Goal: Information Seeking & Learning: Compare options

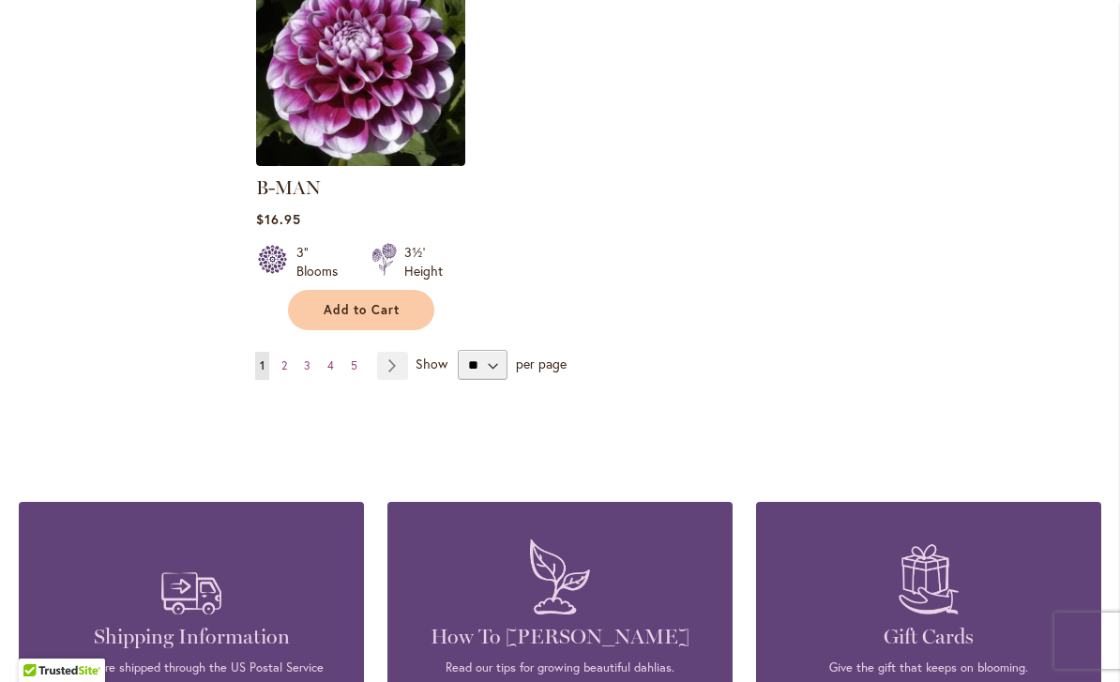
scroll to position [2500, 0]
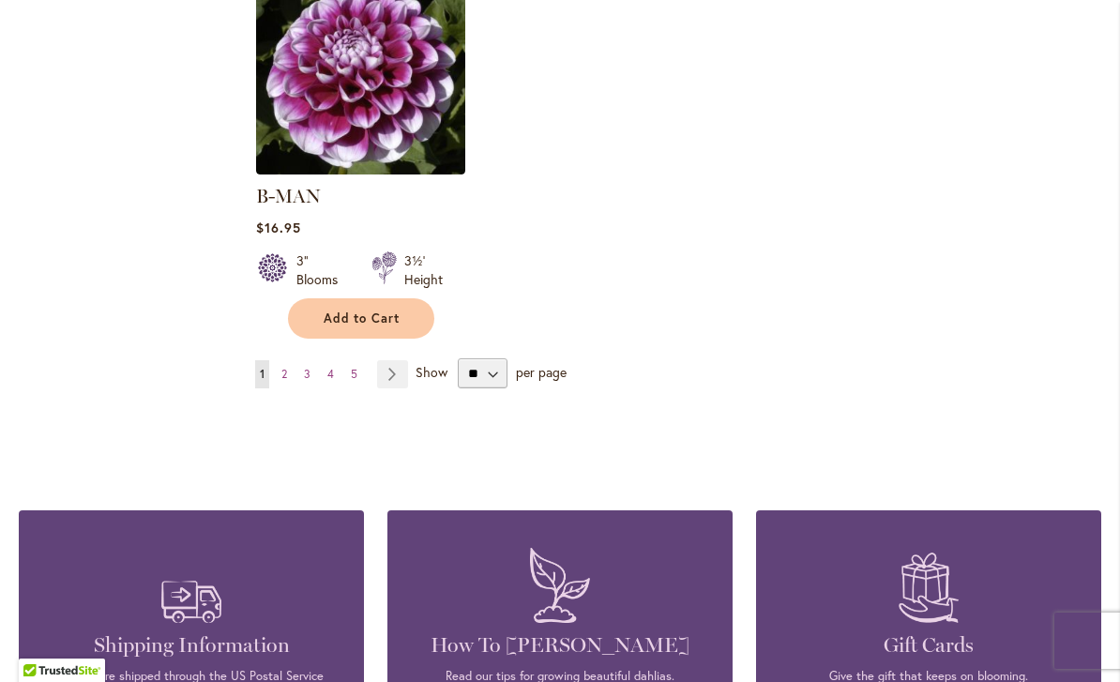
click at [310, 367] on span "3" at bounding box center [307, 374] width 7 height 14
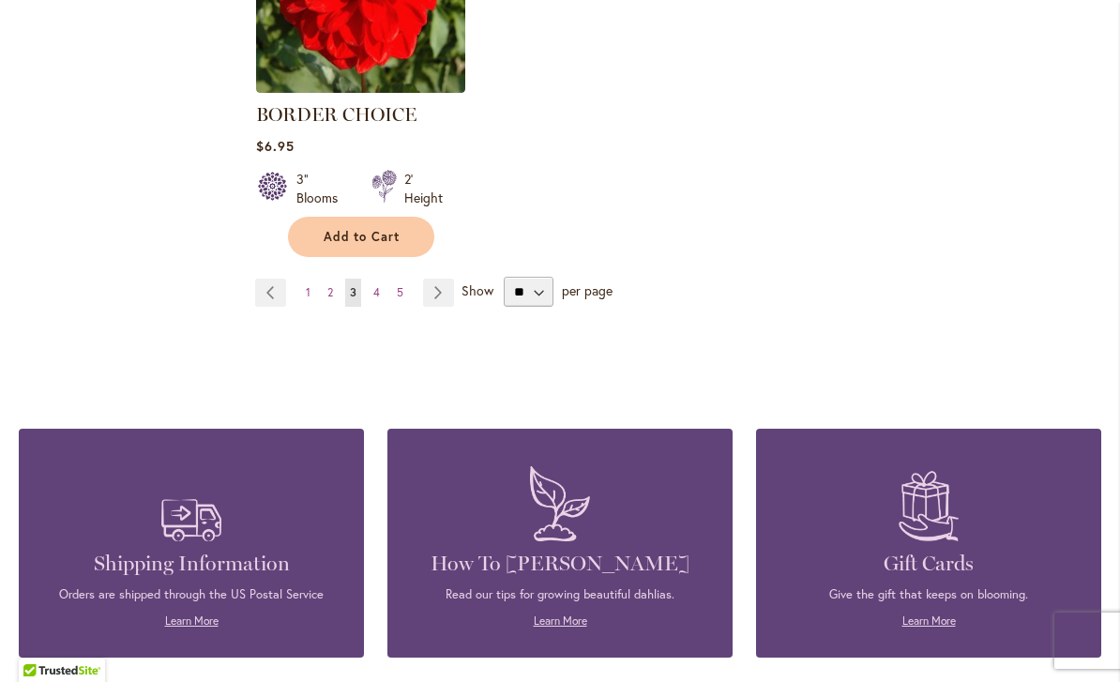
scroll to position [2554, 0]
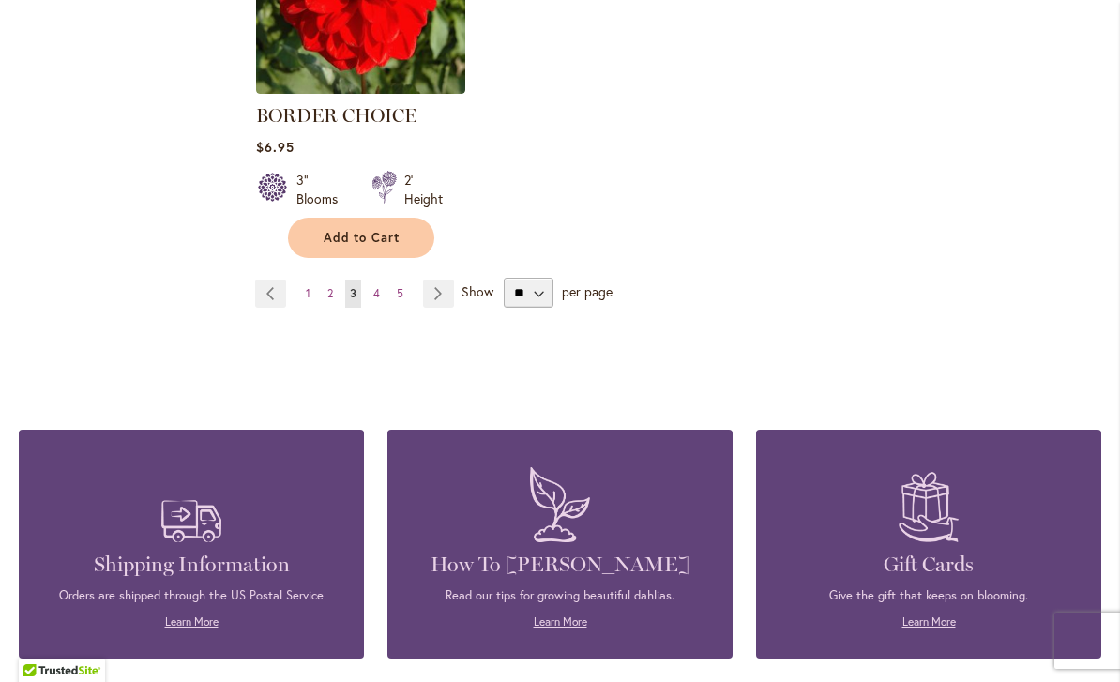
click at [313, 289] on link "Page 1" at bounding box center [308, 294] width 14 height 28
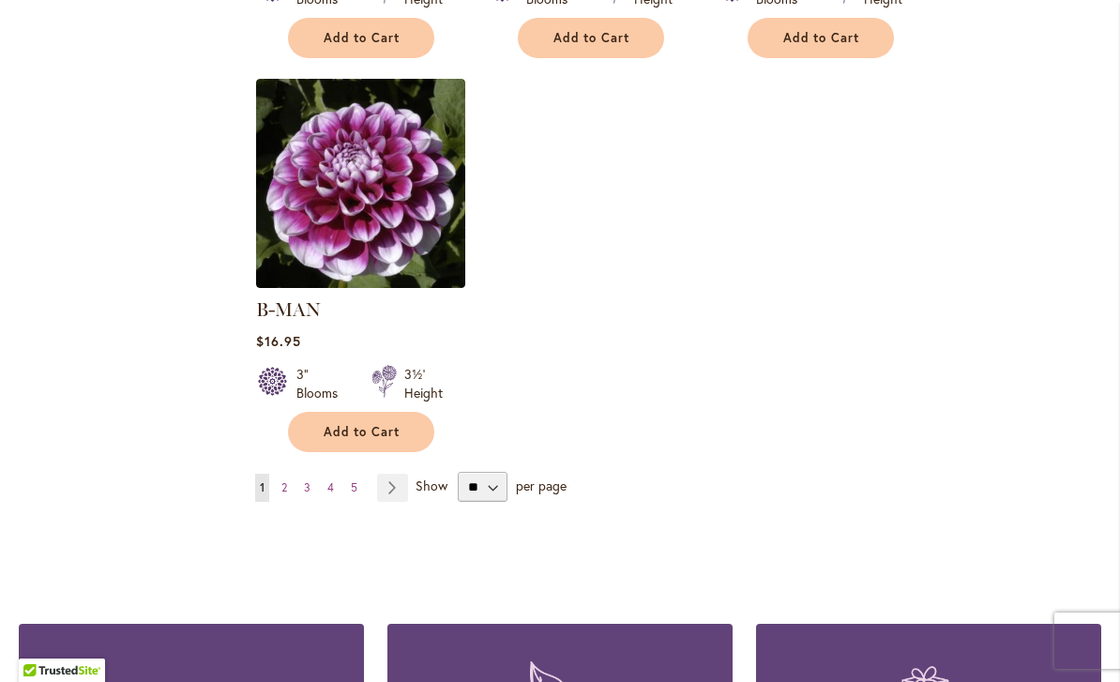
scroll to position [2424, 0]
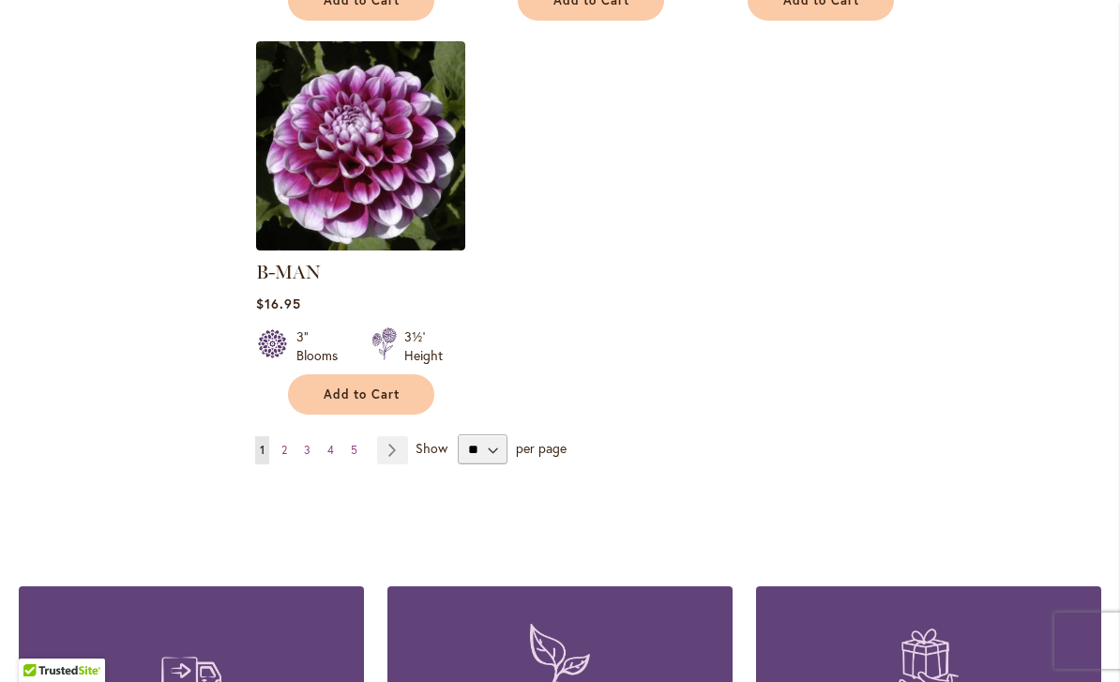
click at [281, 436] on link "Page 2" at bounding box center [284, 450] width 15 height 28
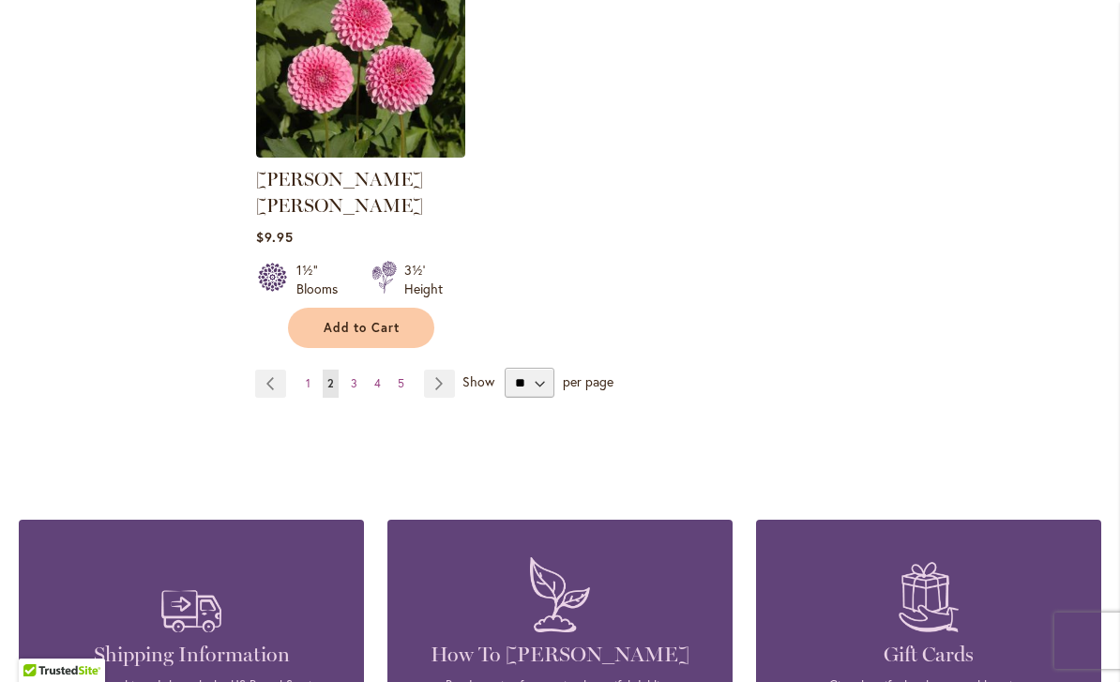
scroll to position [2483, 0]
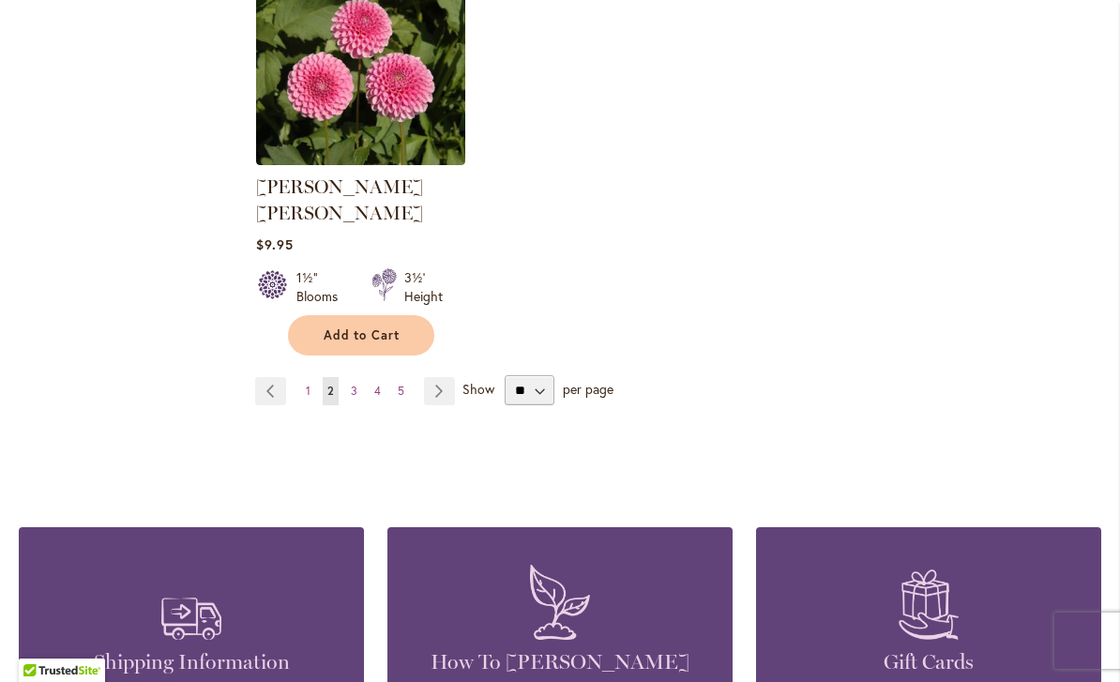
click at [283, 138] on img at bounding box center [360, 60] width 209 height 209
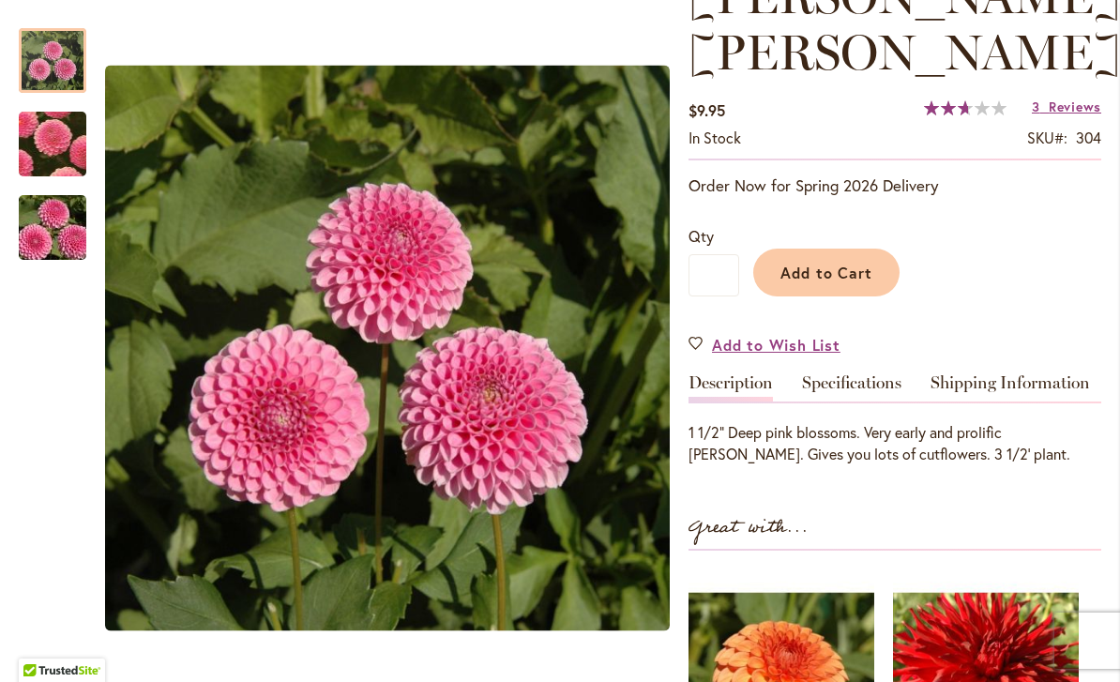
scroll to position [308, 0]
click at [848, 373] on link "Specifications" at bounding box center [851, 386] width 99 height 27
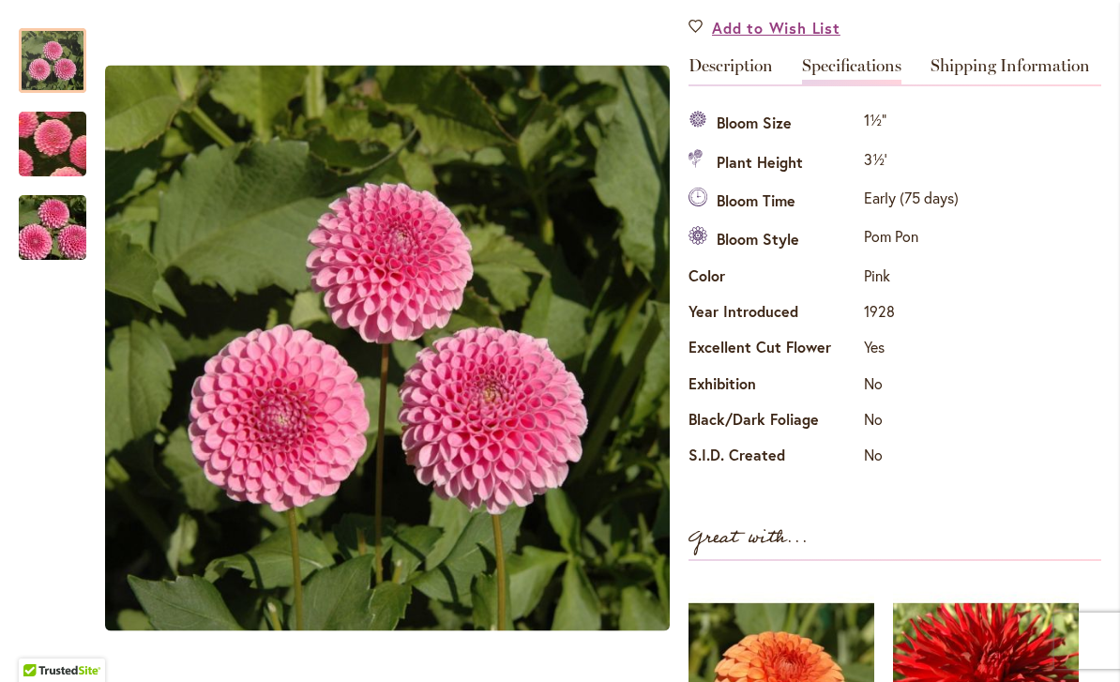
scroll to position [0, 0]
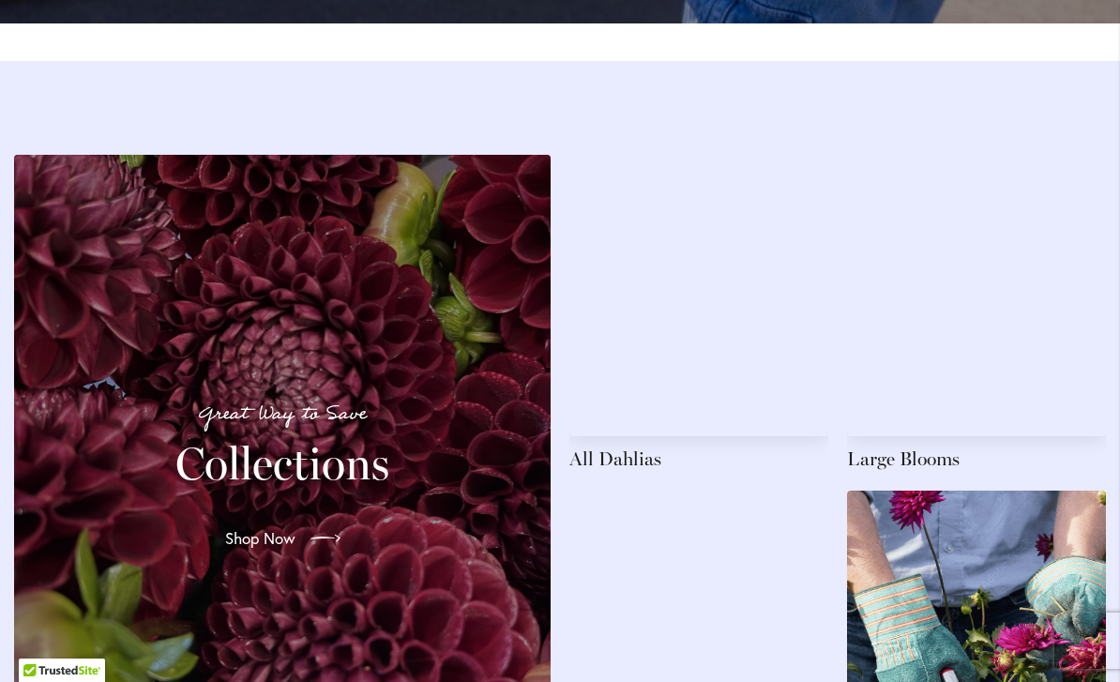
scroll to position [2600, 0]
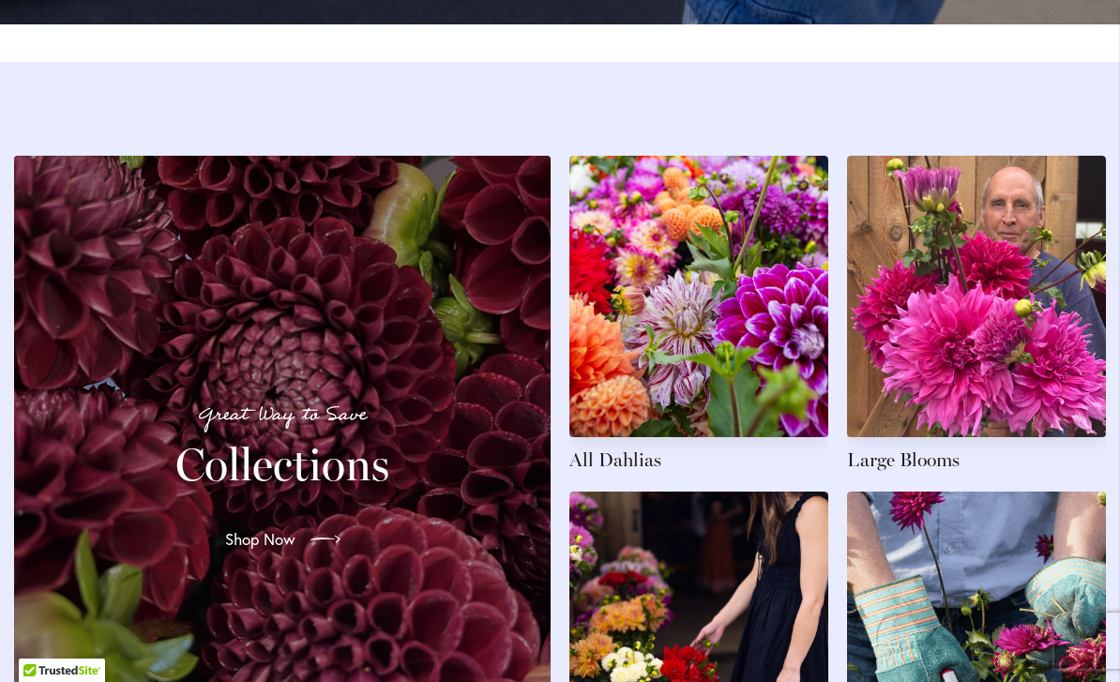
click at [707, 332] on link at bounding box center [699, 314] width 259 height 317
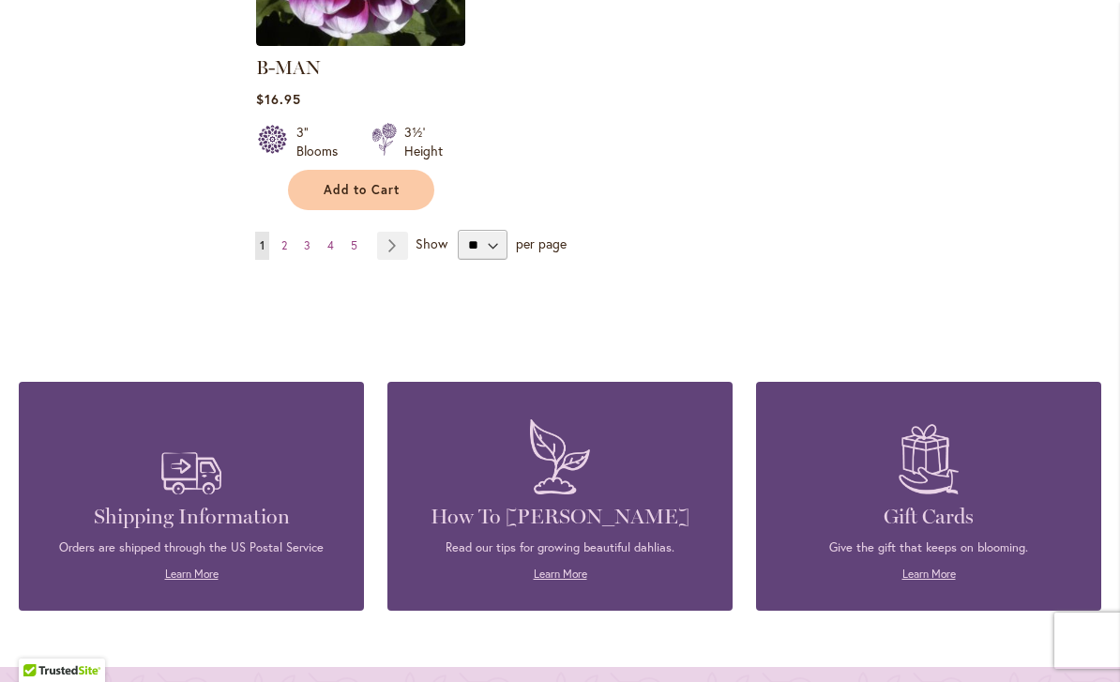
scroll to position [2628, 0]
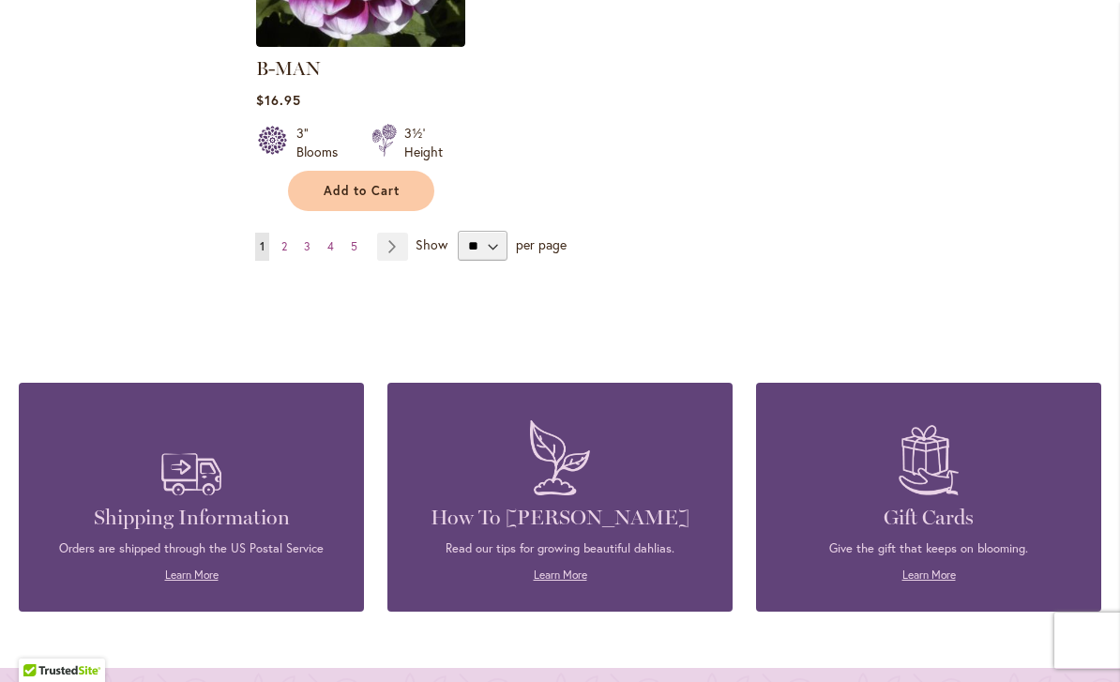
click at [326, 233] on link "Page 4" at bounding box center [331, 247] width 16 height 28
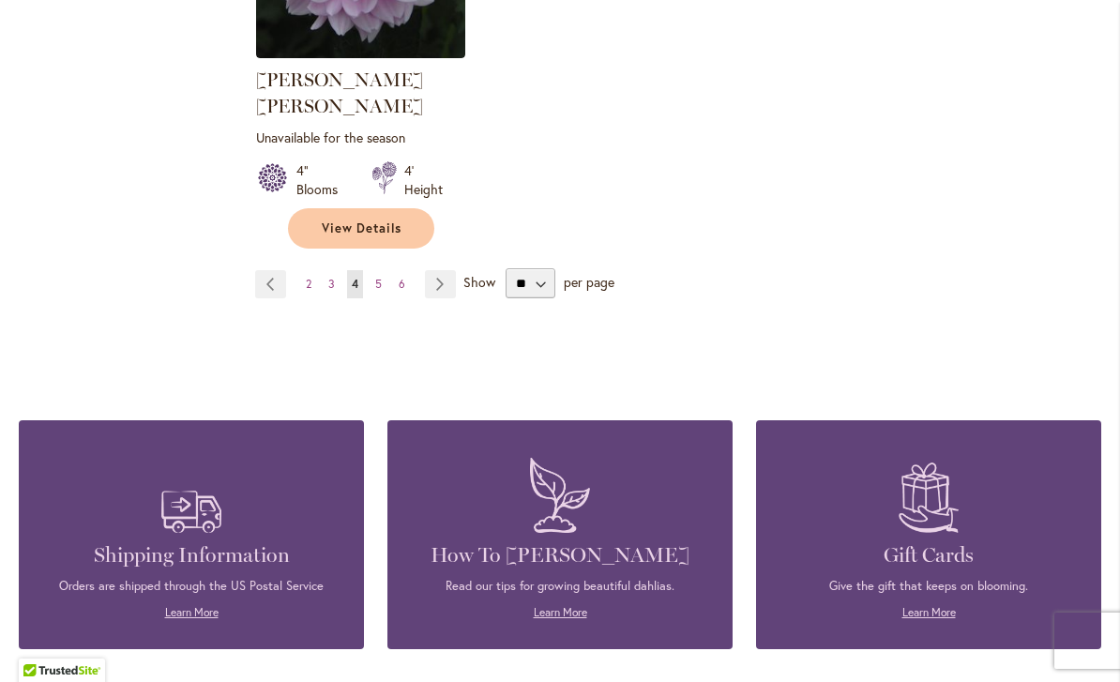
scroll to position [2612, 0]
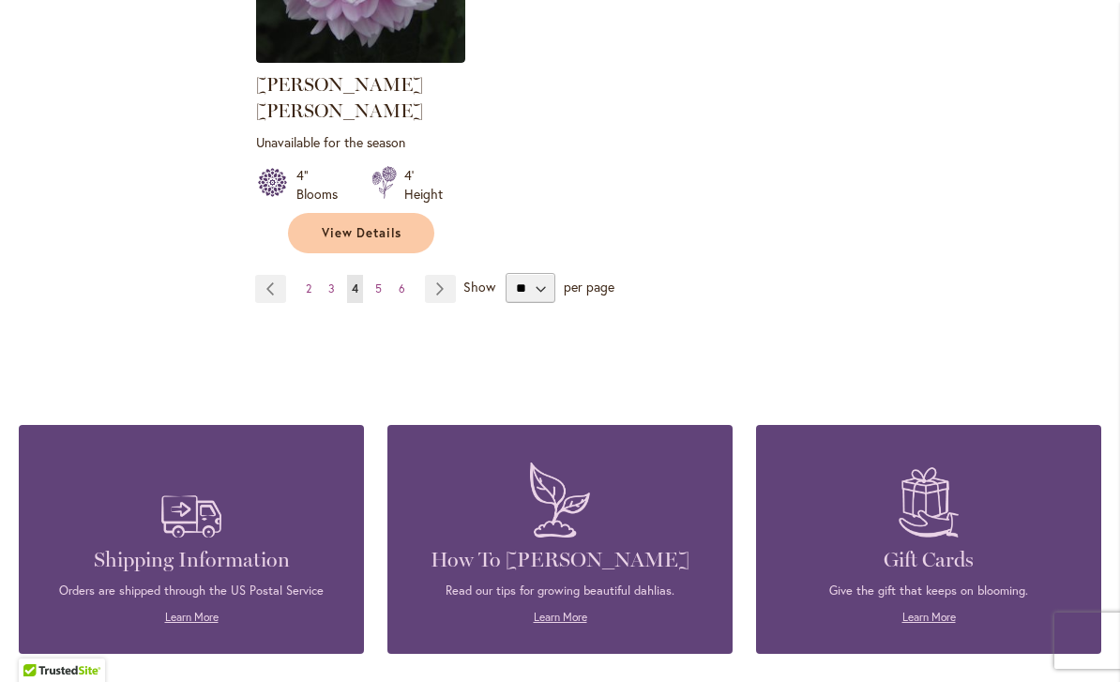
click at [325, 275] on link "Page 3" at bounding box center [332, 289] width 16 height 28
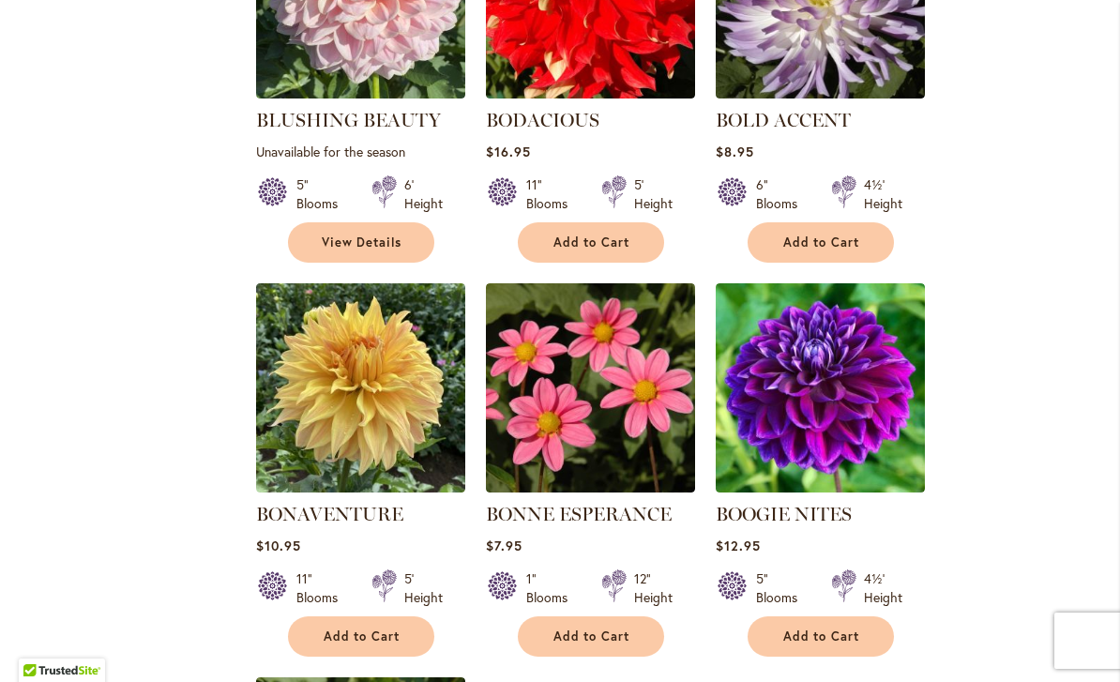
scroll to position [1736, 0]
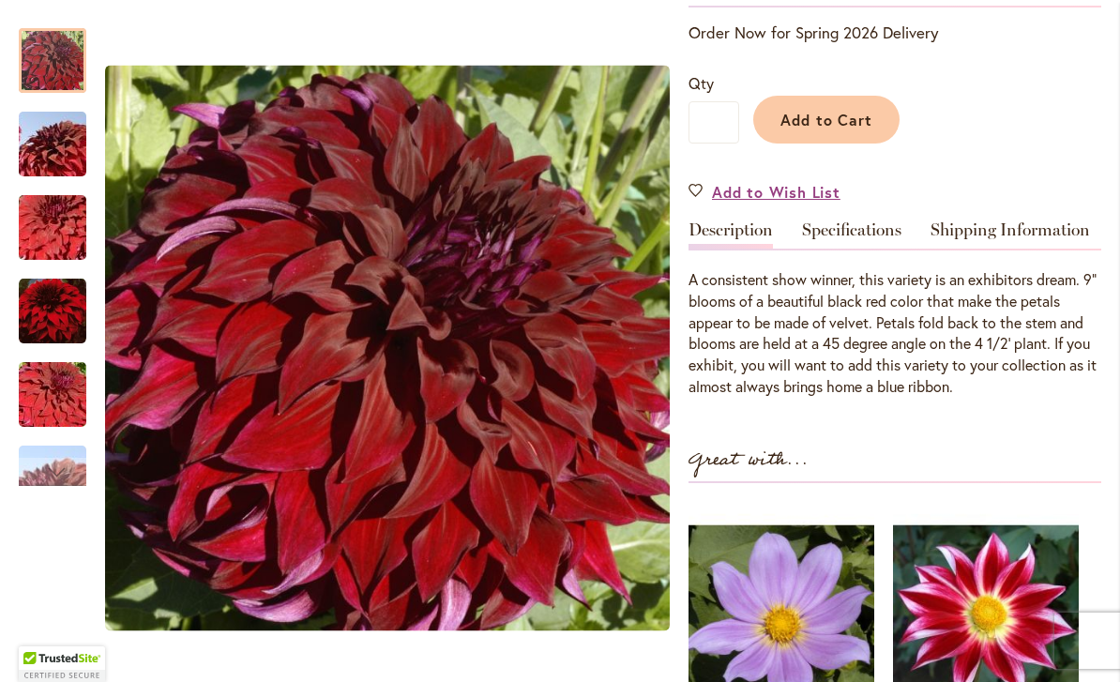
scroll to position [389, 0]
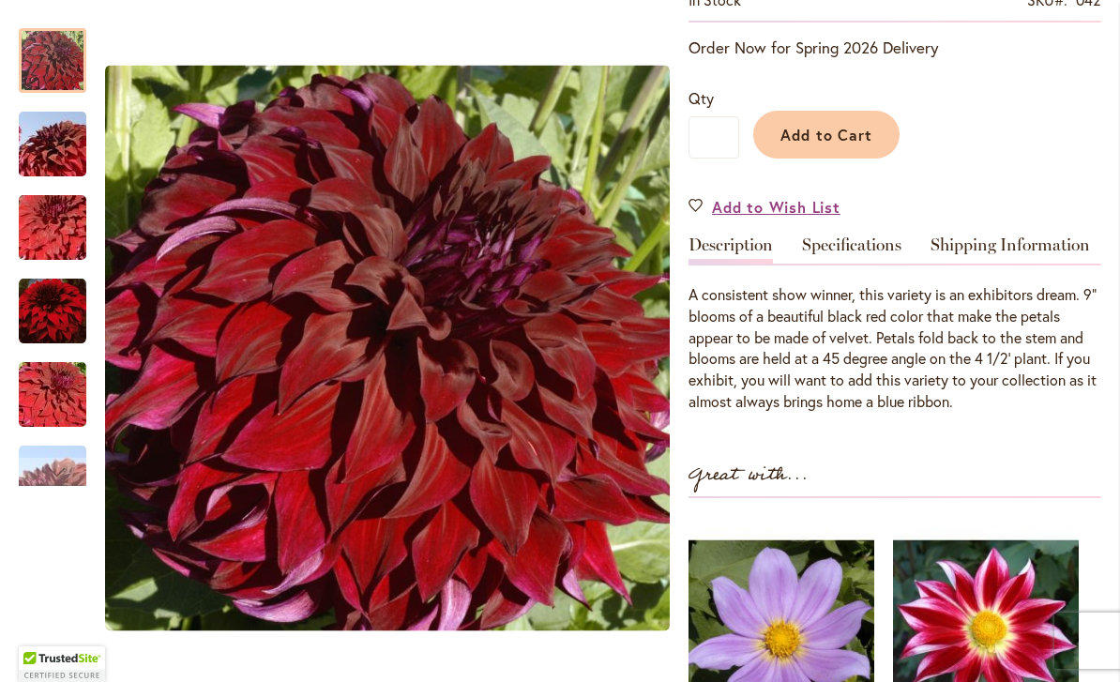
click at [45, 148] on img "Spartacus" at bounding box center [52, 144] width 135 height 90
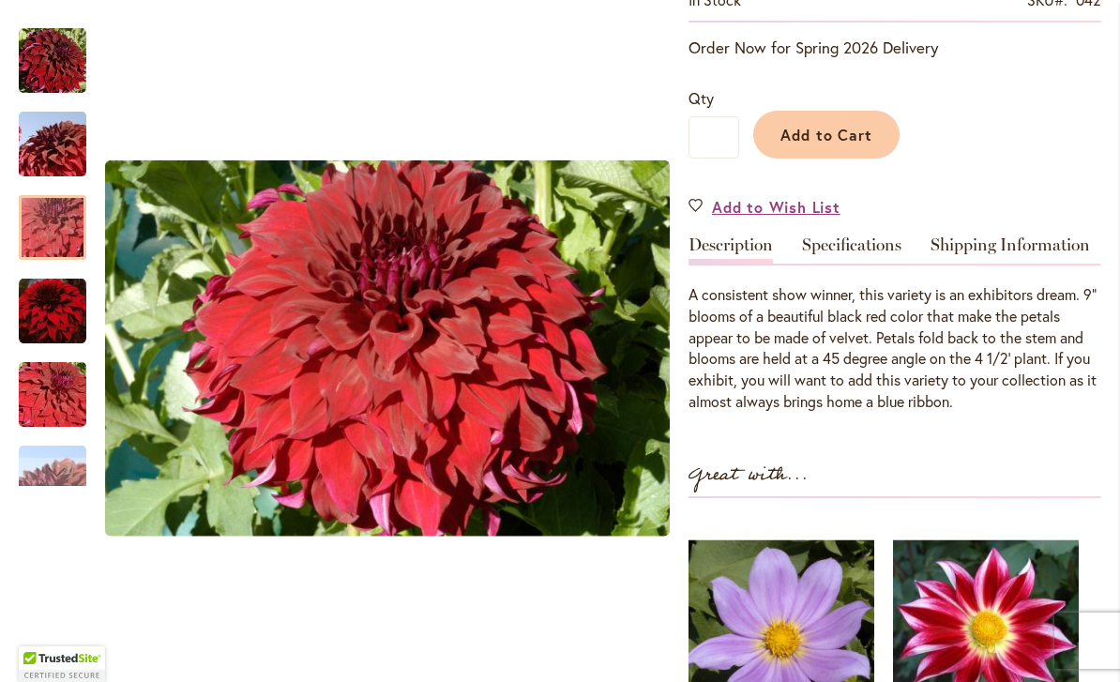
click at [44, 240] on img "Spartacus" at bounding box center [52, 228] width 135 height 90
click at [42, 317] on img "Spartacus" at bounding box center [53, 311] width 68 height 69
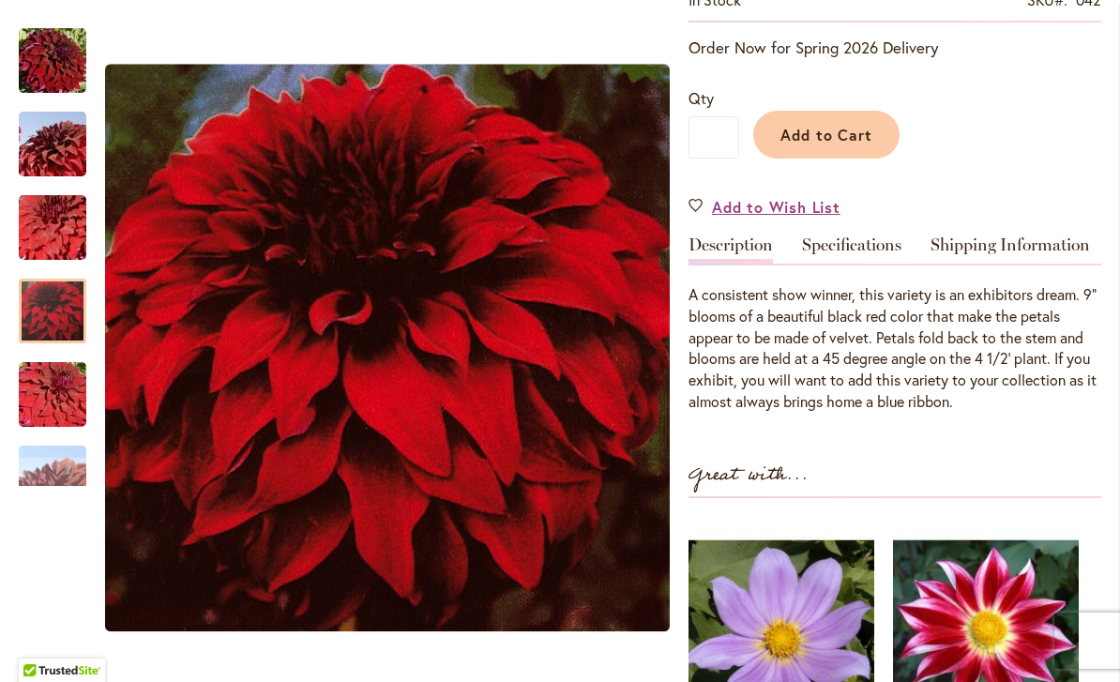
click at [53, 404] on img "Spartacus" at bounding box center [52, 395] width 135 height 90
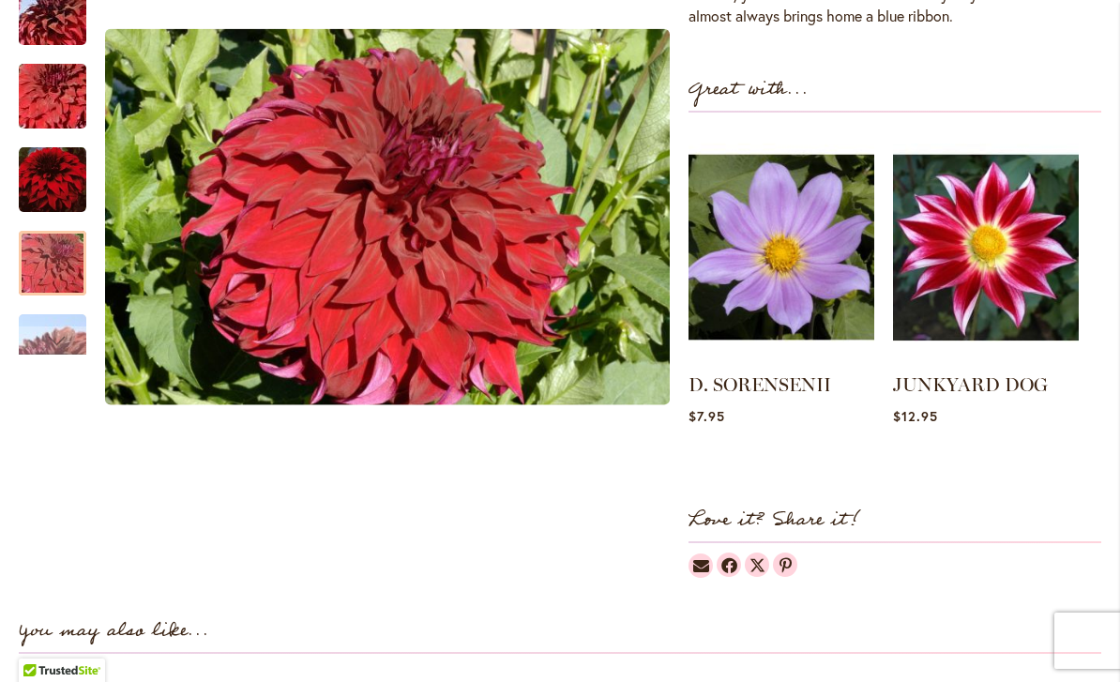
scroll to position [777, 0]
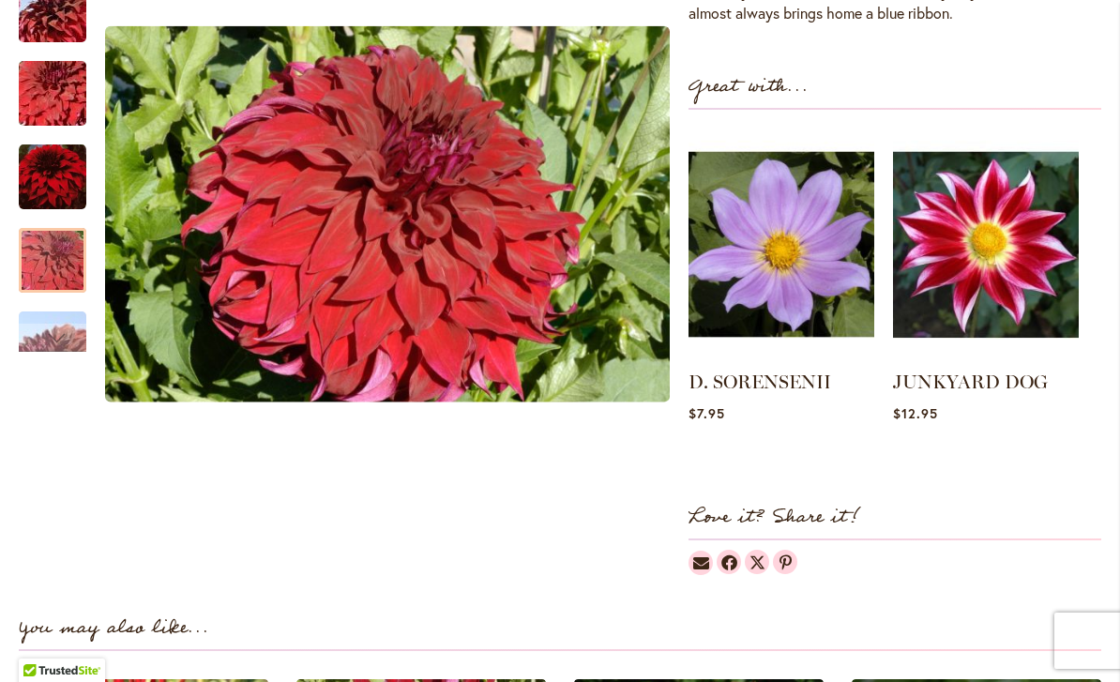
click at [60, 327] on div "Next" at bounding box center [52, 338] width 28 height 28
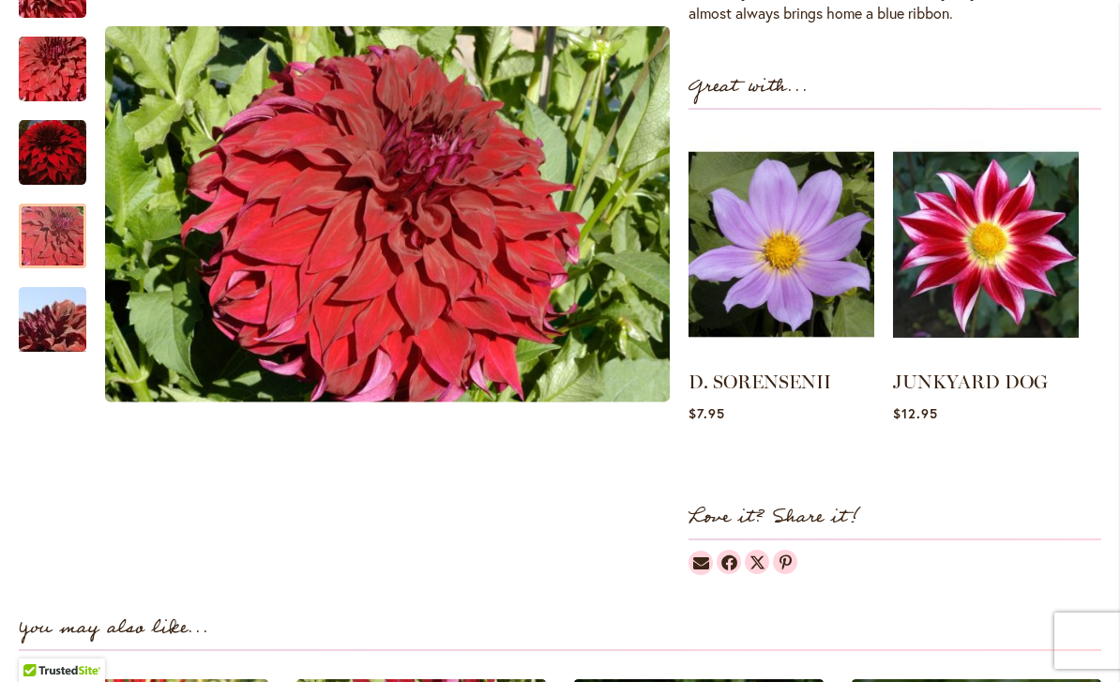
click at [48, 315] on img "Spartacus" at bounding box center [52, 319] width 135 height 90
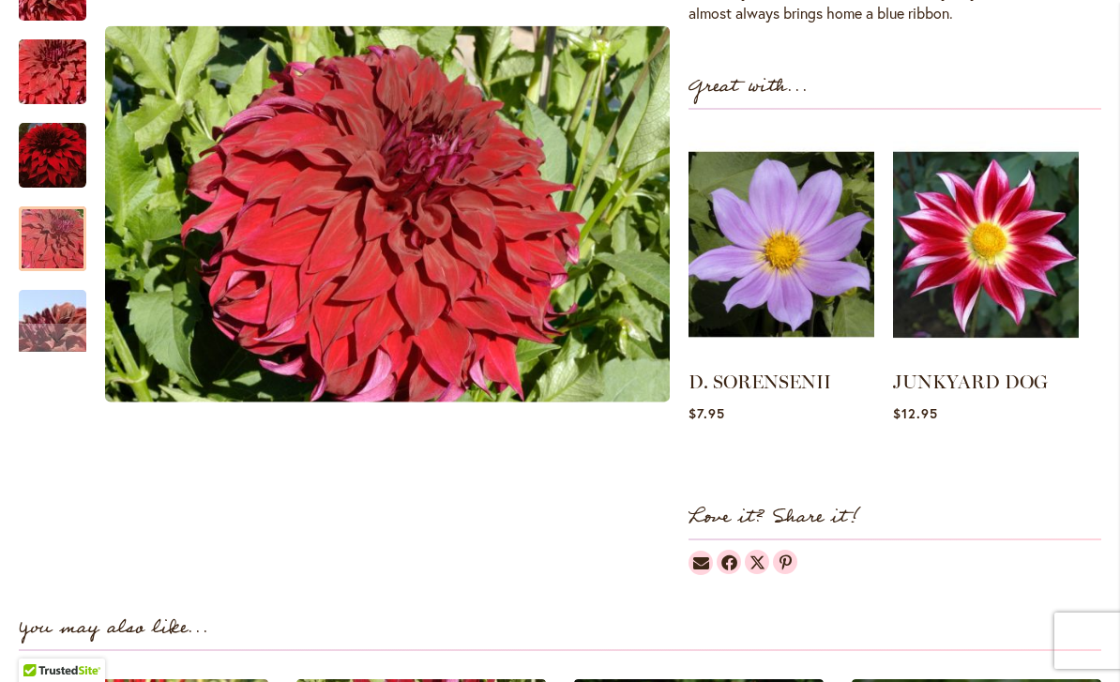
click at [45, 271] on div at bounding box center [53, 238] width 68 height 65
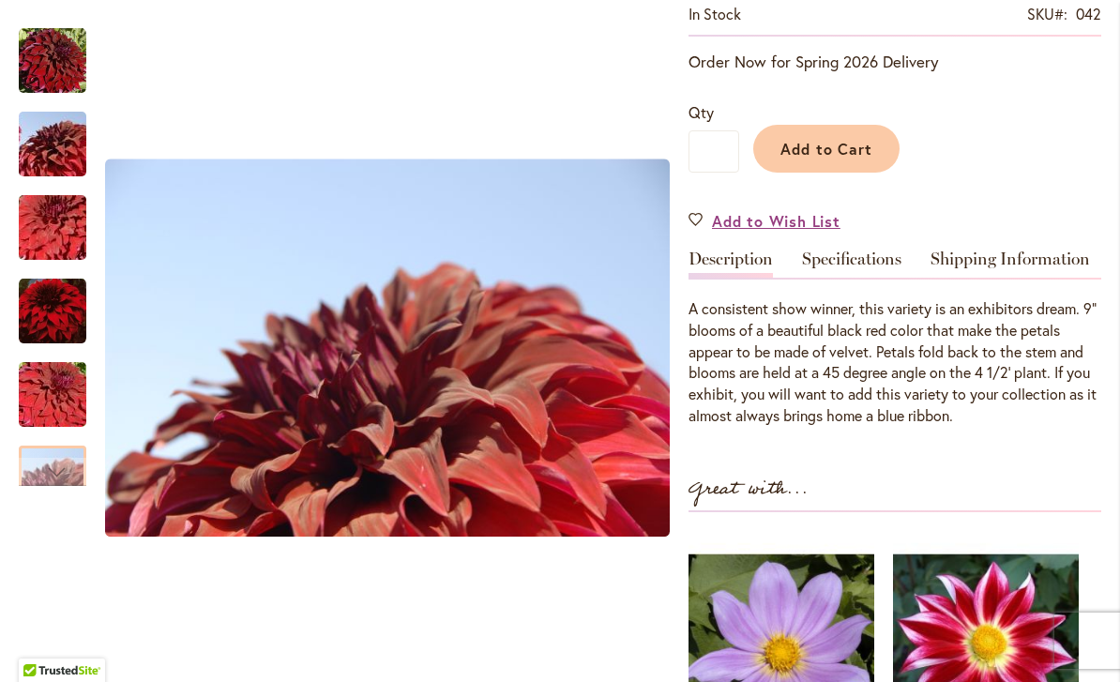
scroll to position [375, 0]
click at [857, 256] on link "Specifications" at bounding box center [851, 263] width 99 height 27
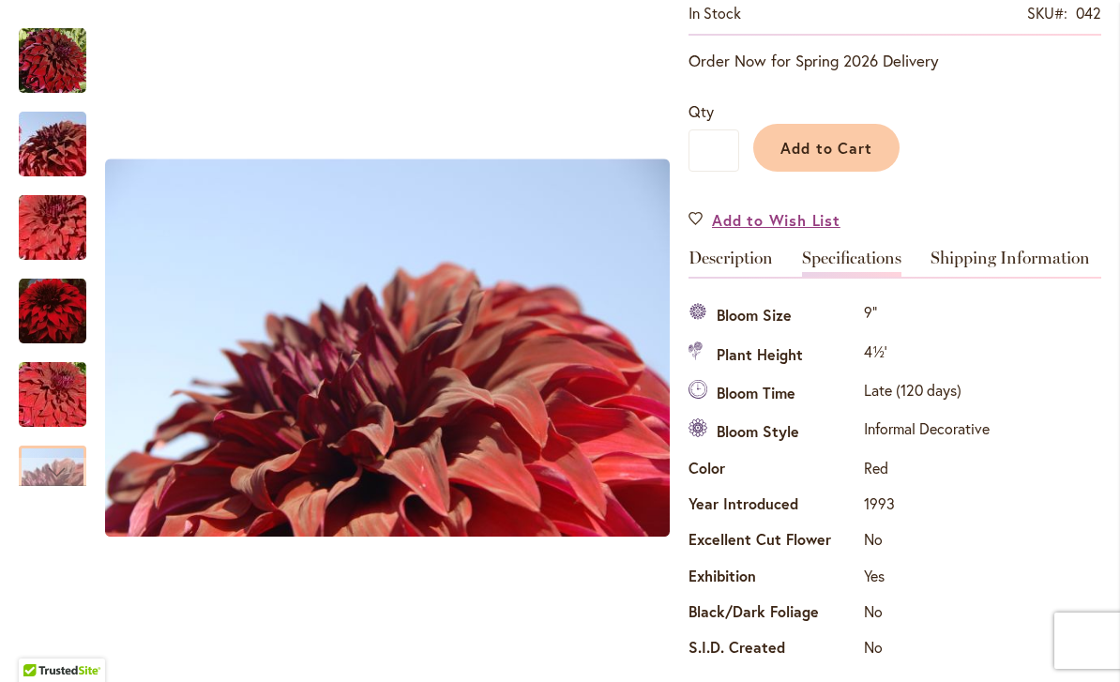
scroll to position [0, 0]
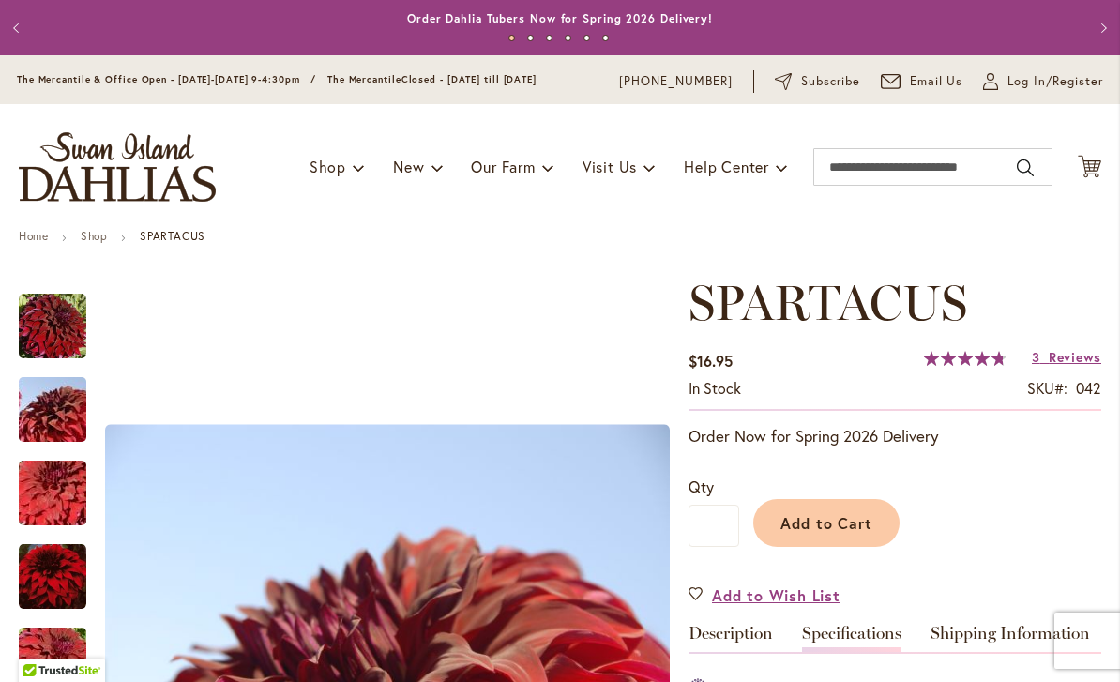
click at [103, 233] on link "Shop" at bounding box center [94, 236] width 26 height 14
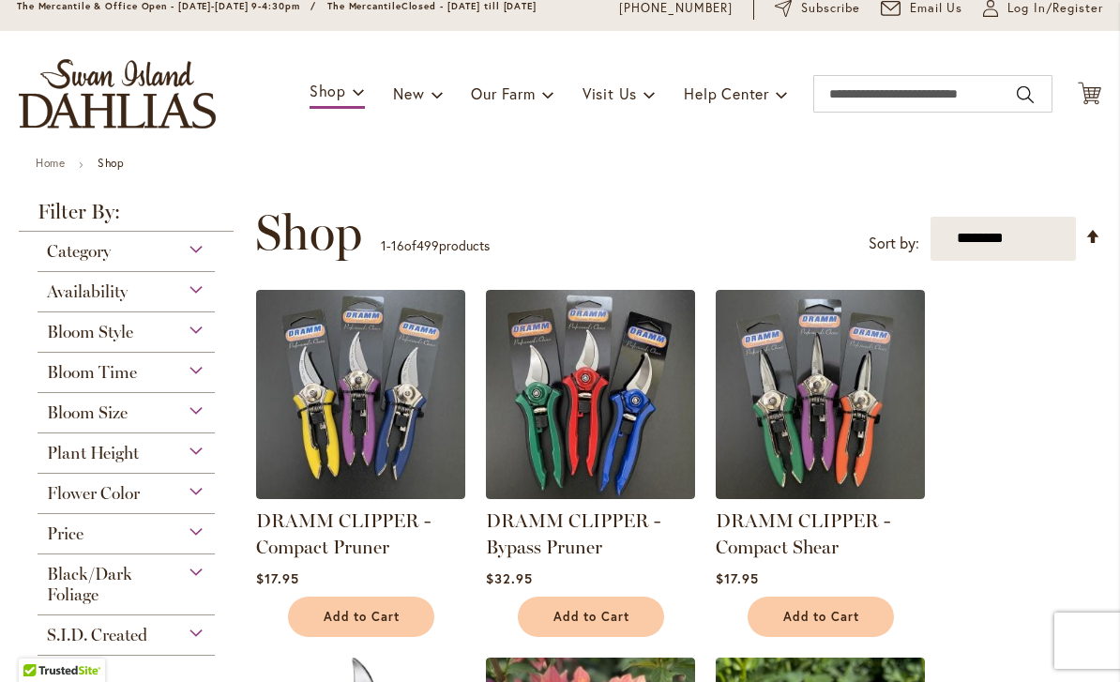
scroll to position [71, 0]
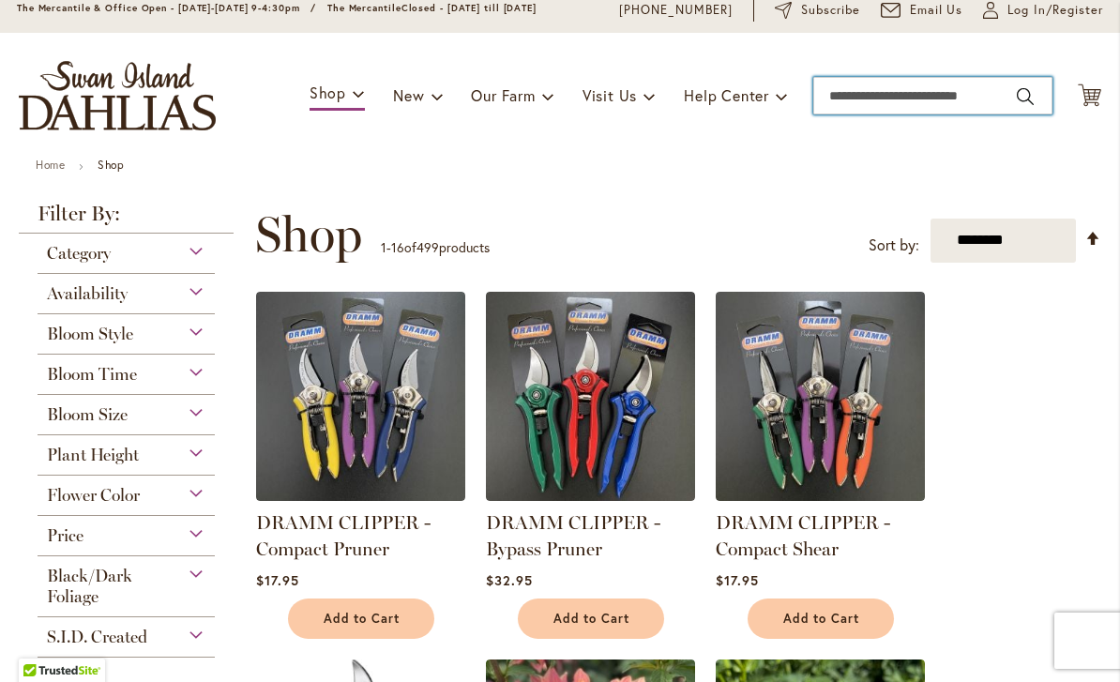
click at [943, 86] on input "Search" at bounding box center [933, 96] width 239 height 38
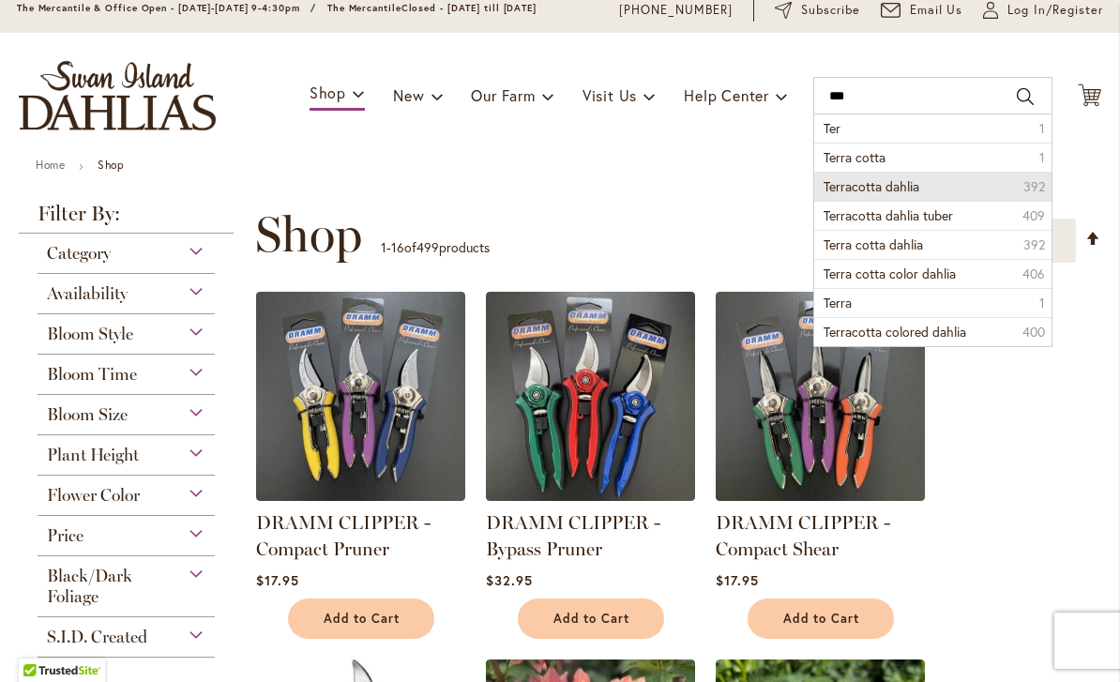
click at [901, 196] on li "Terracotta dahlia 392" at bounding box center [933, 186] width 237 height 29
type input "**********"
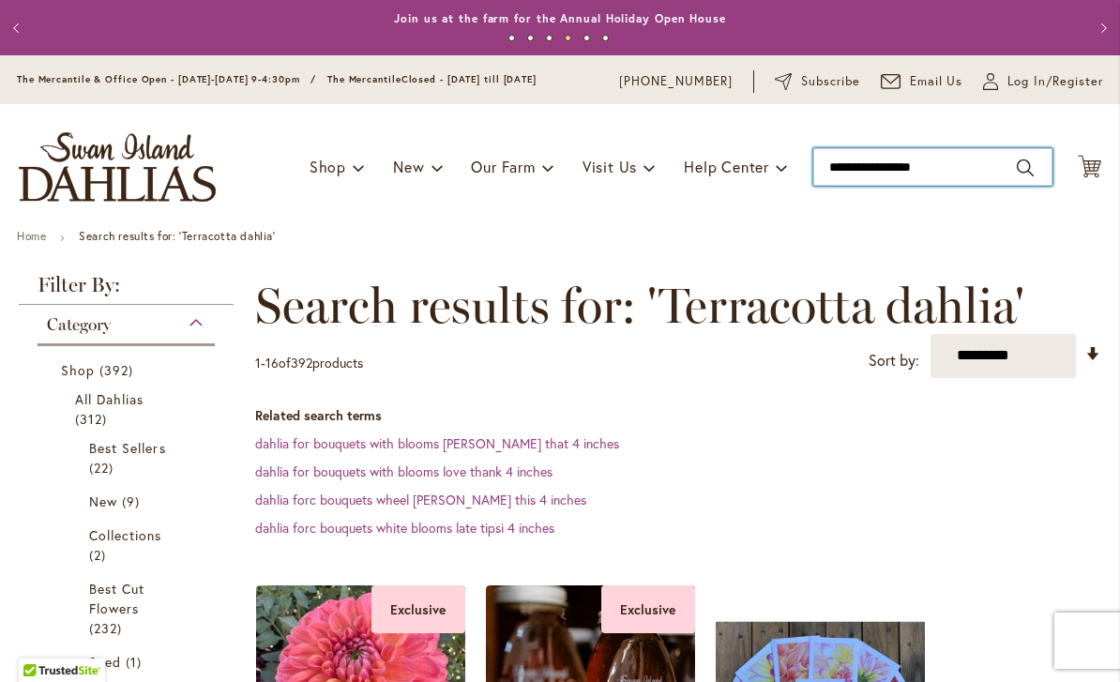
click at [955, 178] on input "**********" at bounding box center [933, 167] width 239 height 38
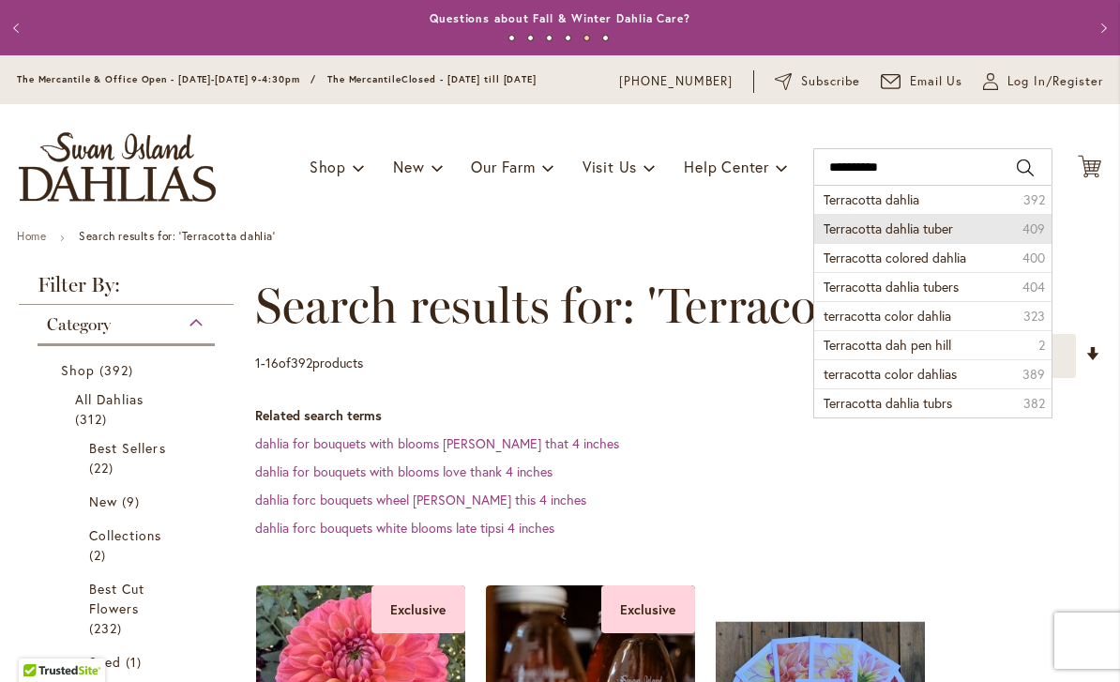
click at [960, 228] on li "Terracotta dahlia tuber 409" at bounding box center [933, 228] width 237 height 29
type input "**********"
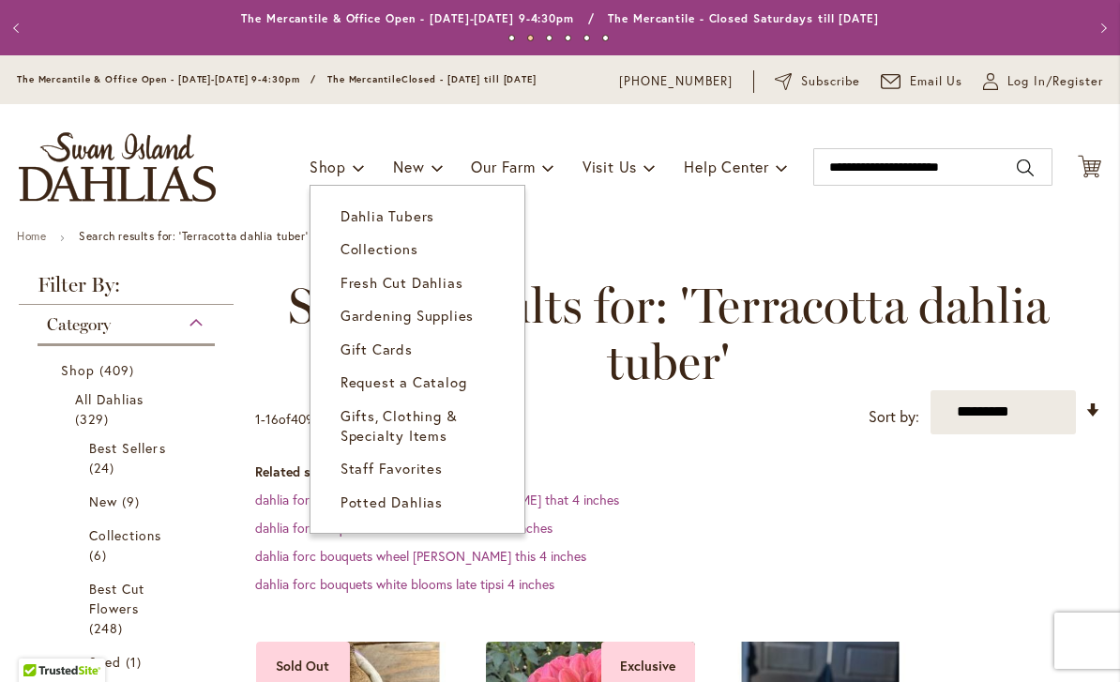
click at [413, 217] on span "Dahlia Tubers" at bounding box center [388, 215] width 94 height 19
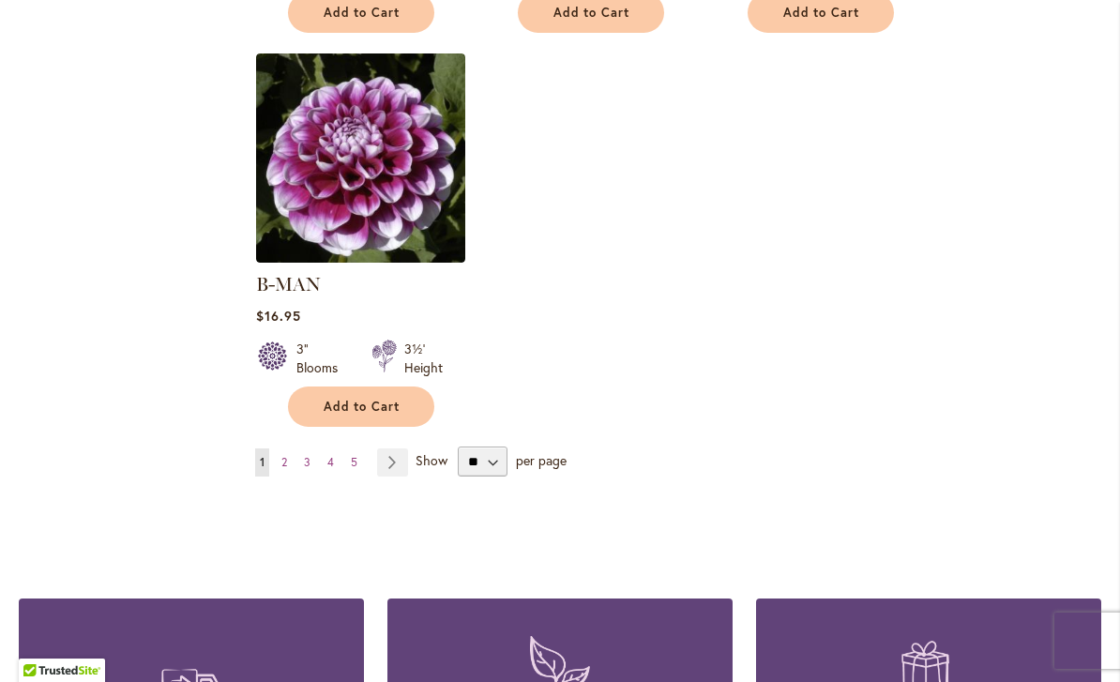
scroll to position [2409, 0]
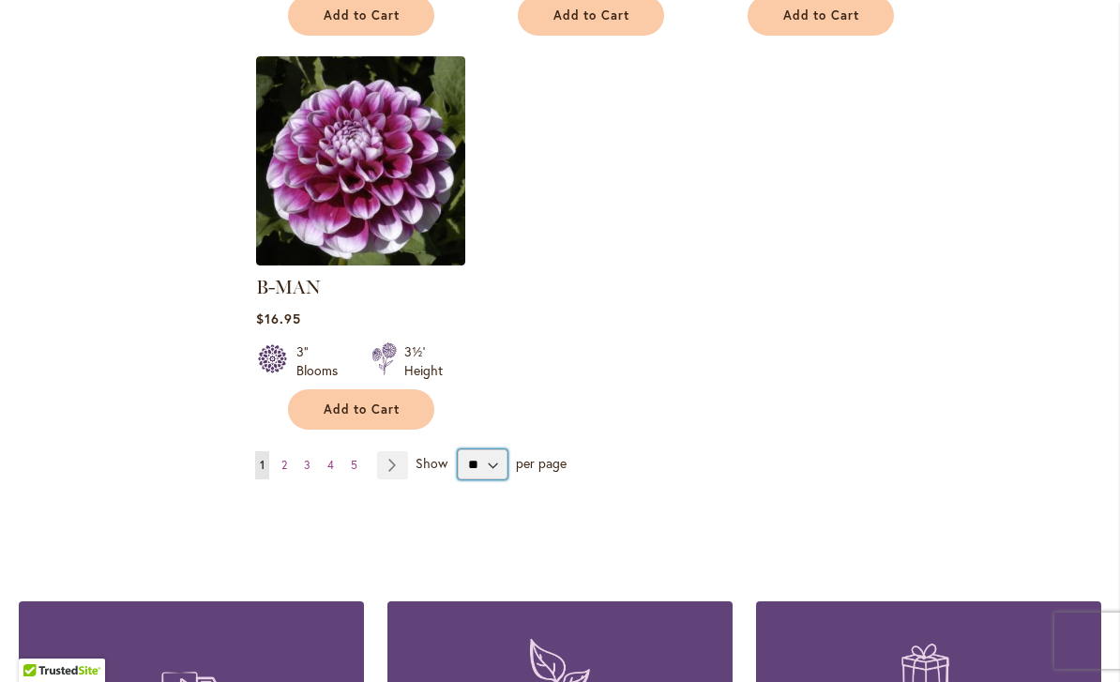
click at [495, 450] on select "** ** ** **" at bounding box center [483, 465] width 50 height 30
select select "**"
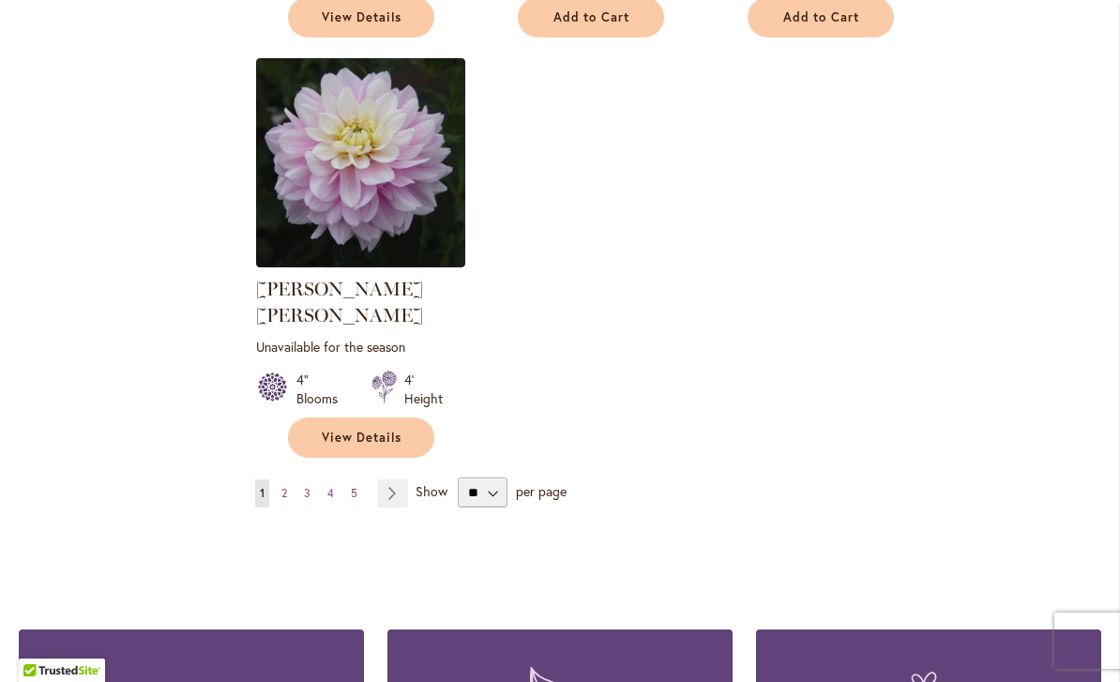
scroll to position [8741, 0]
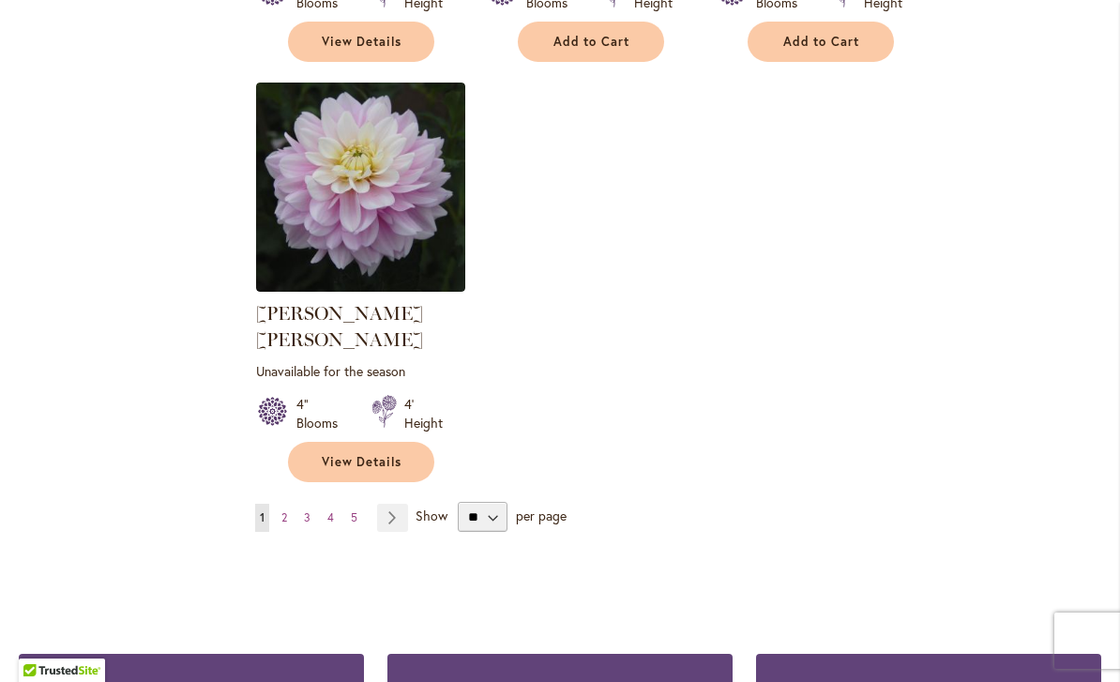
click at [338, 504] on link "Page 4" at bounding box center [331, 518] width 16 height 28
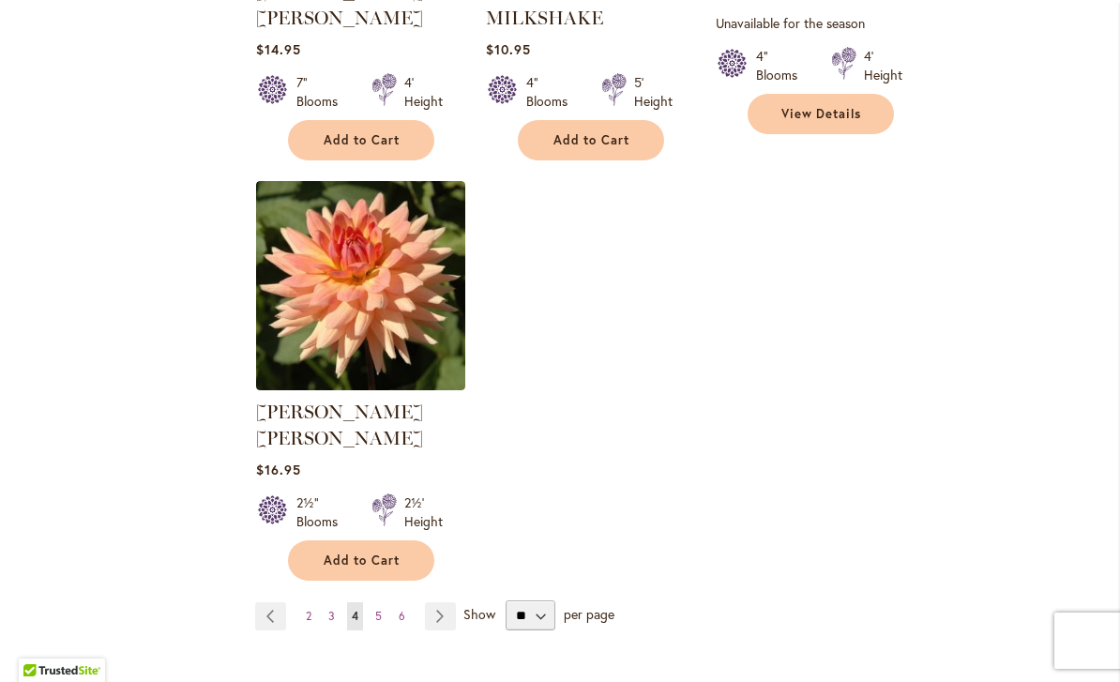
scroll to position [8752, 0]
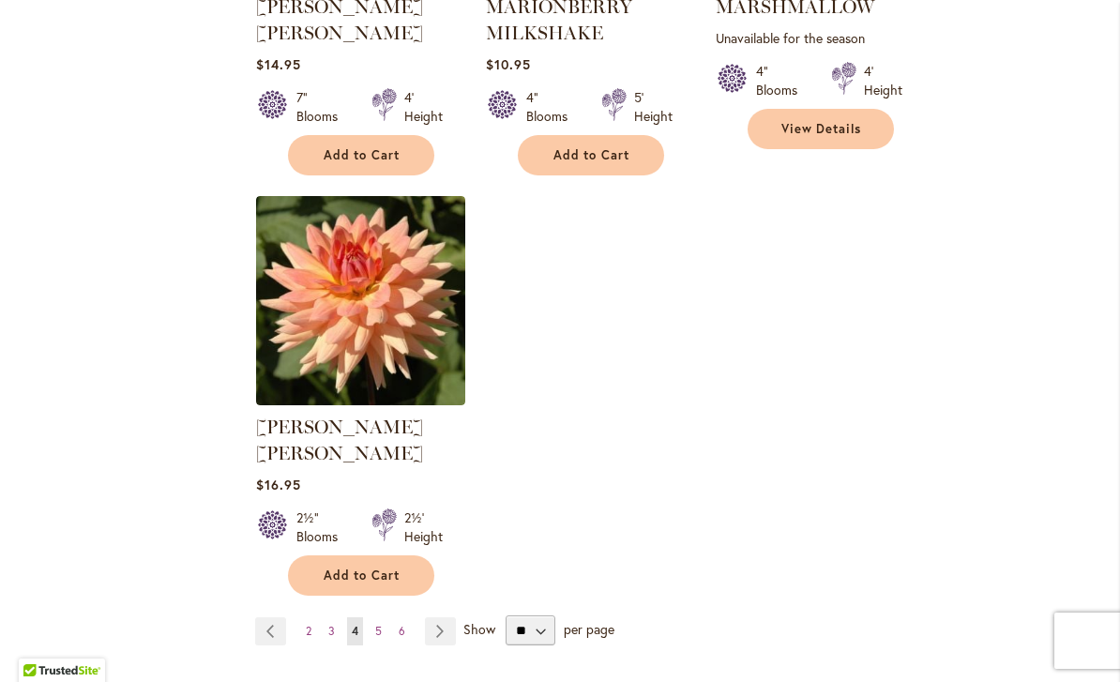
click at [379, 624] on span "5" at bounding box center [378, 631] width 7 height 14
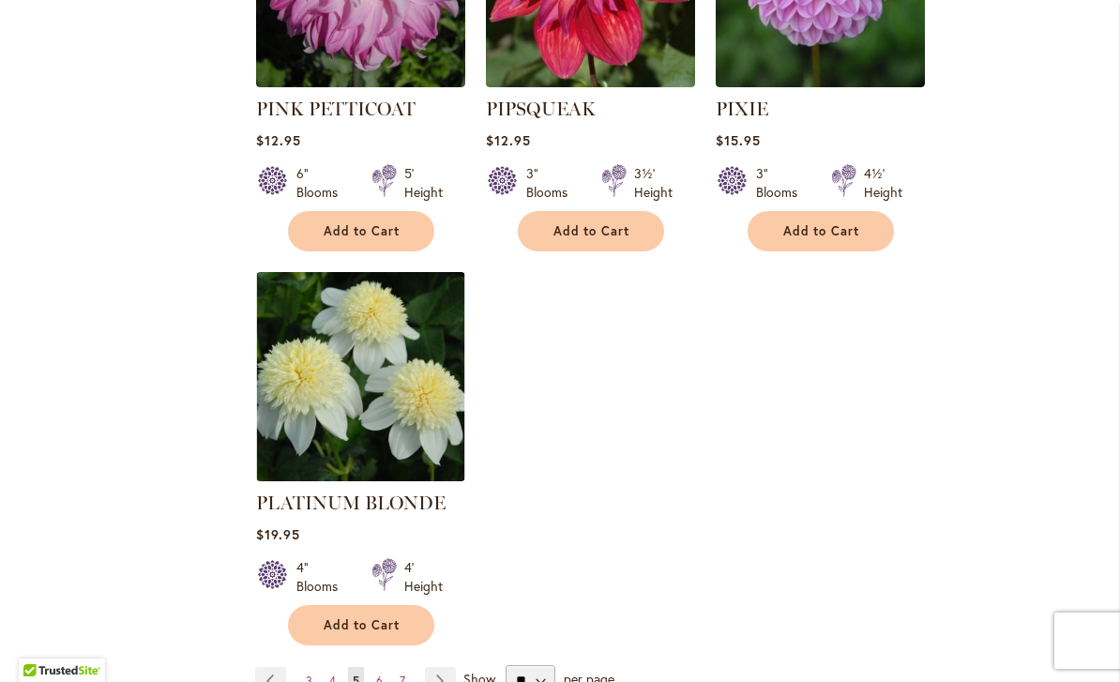
scroll to position [8716, 0]
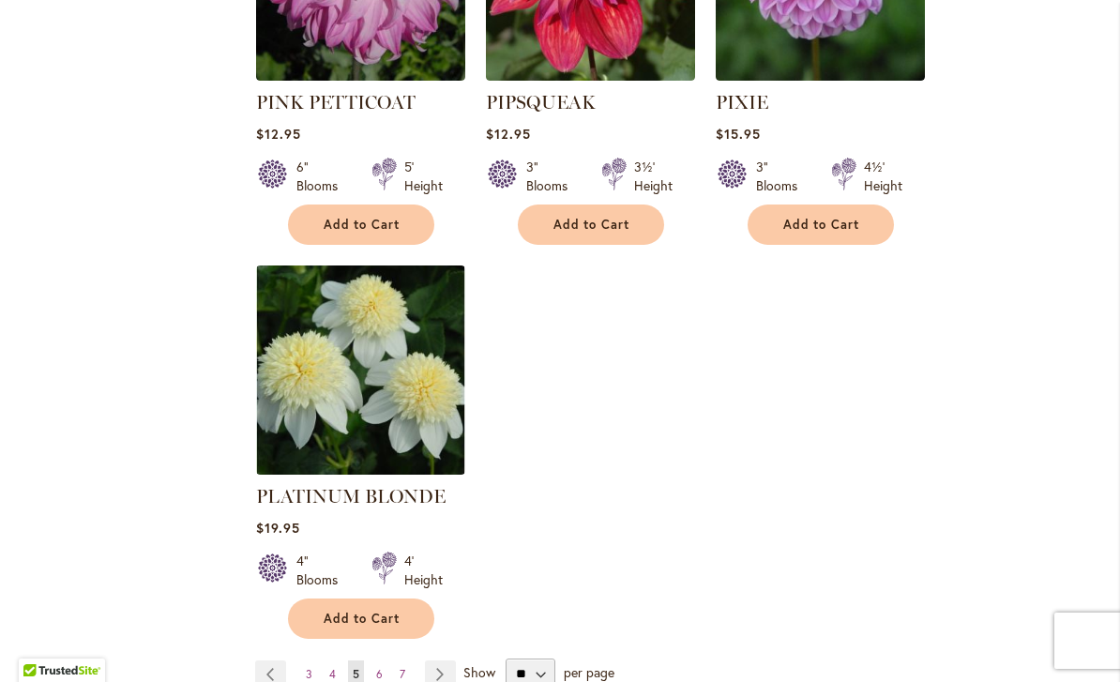
click at [382, 661] on link "Page 6" at bounding box center [380, 675] width 16 height 28
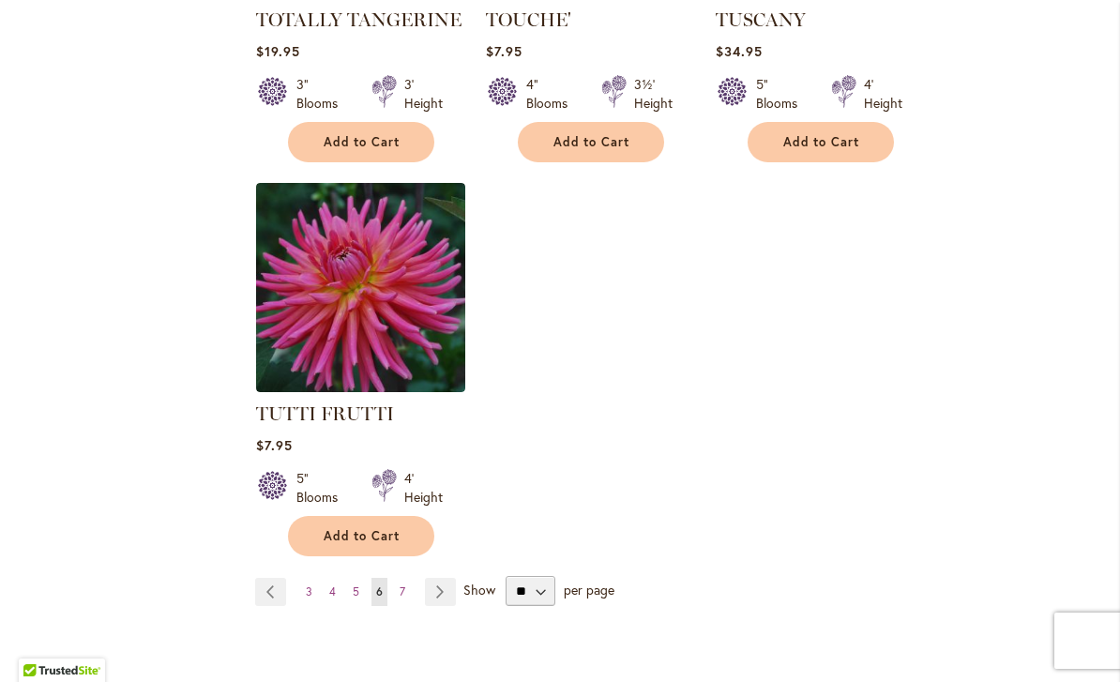
scroll to position [8684, 0]
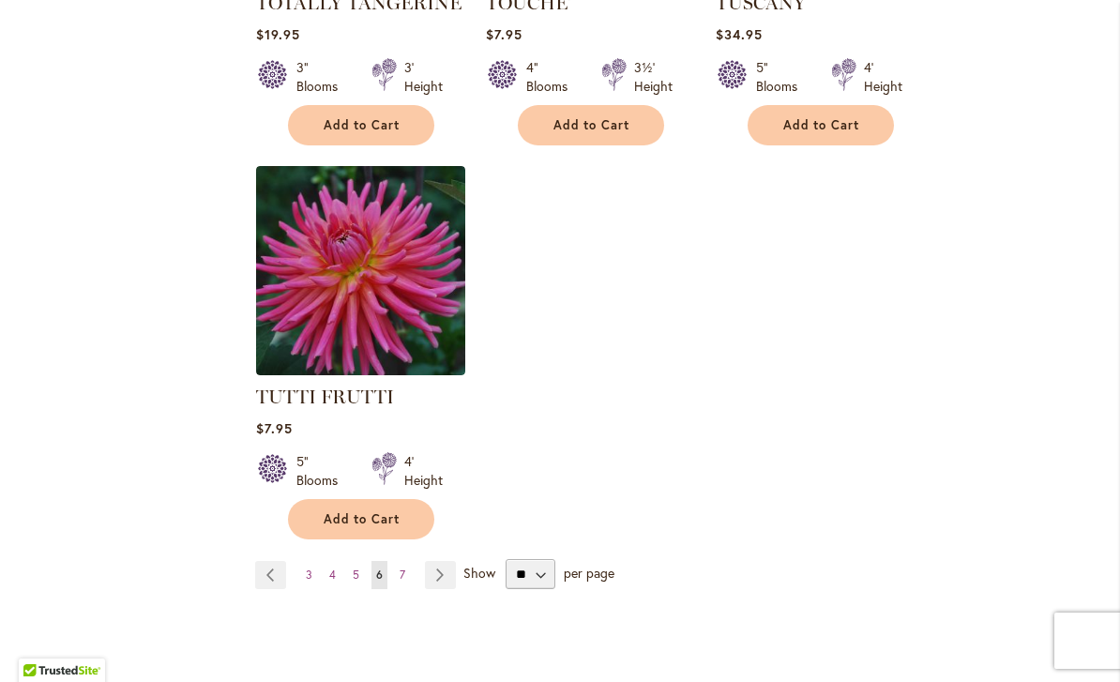
click at [404, 561] on link "Page 7" at bounding box center [402, 575] width 15 height 28
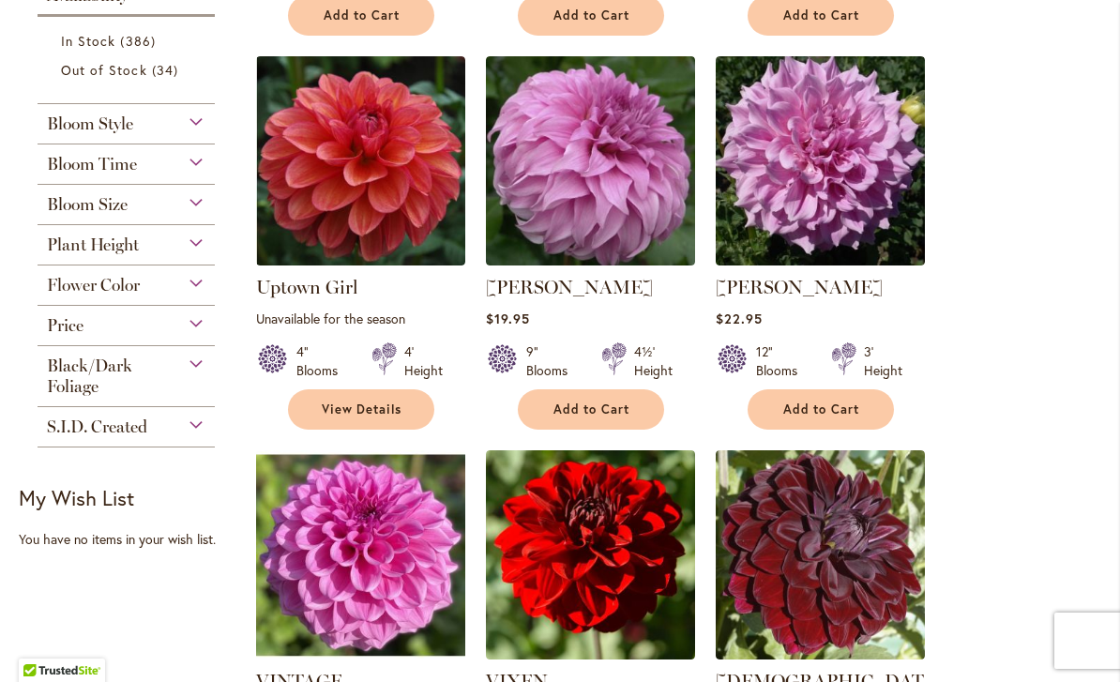
scroll to position [805, 0]
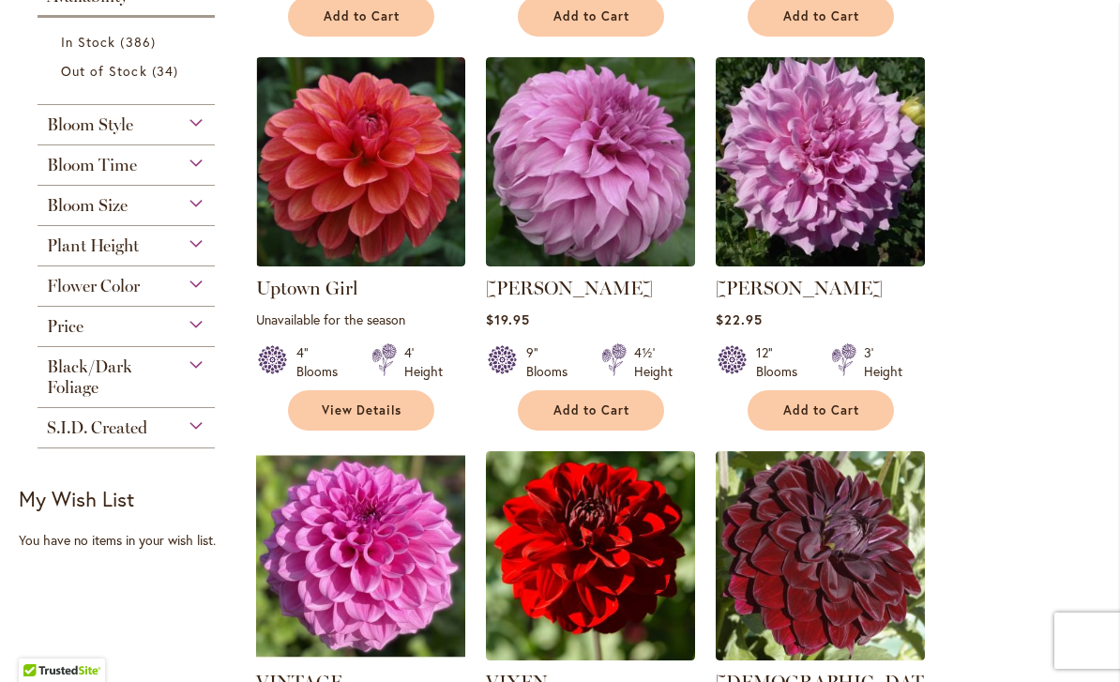
click at [627, 208] on img at bounding box center [590, 161] width 209 height 209
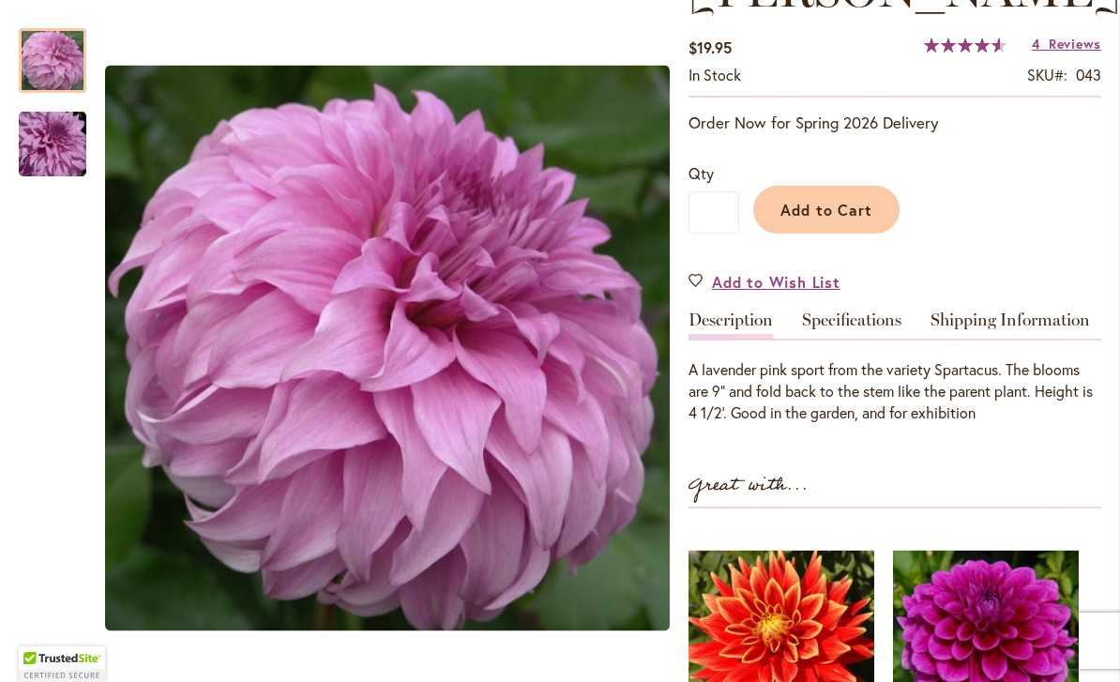
scroll to position [346, 0]
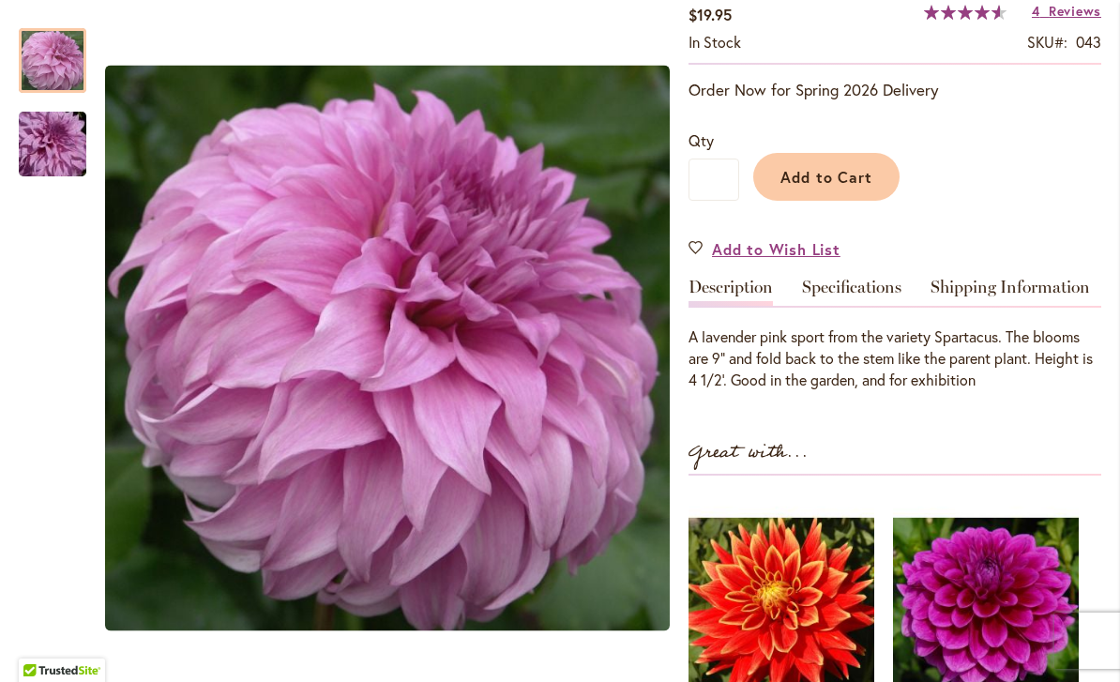
click at [846, 280] on link "Specifications" at bounding box center [851, 292] width 99 height 27
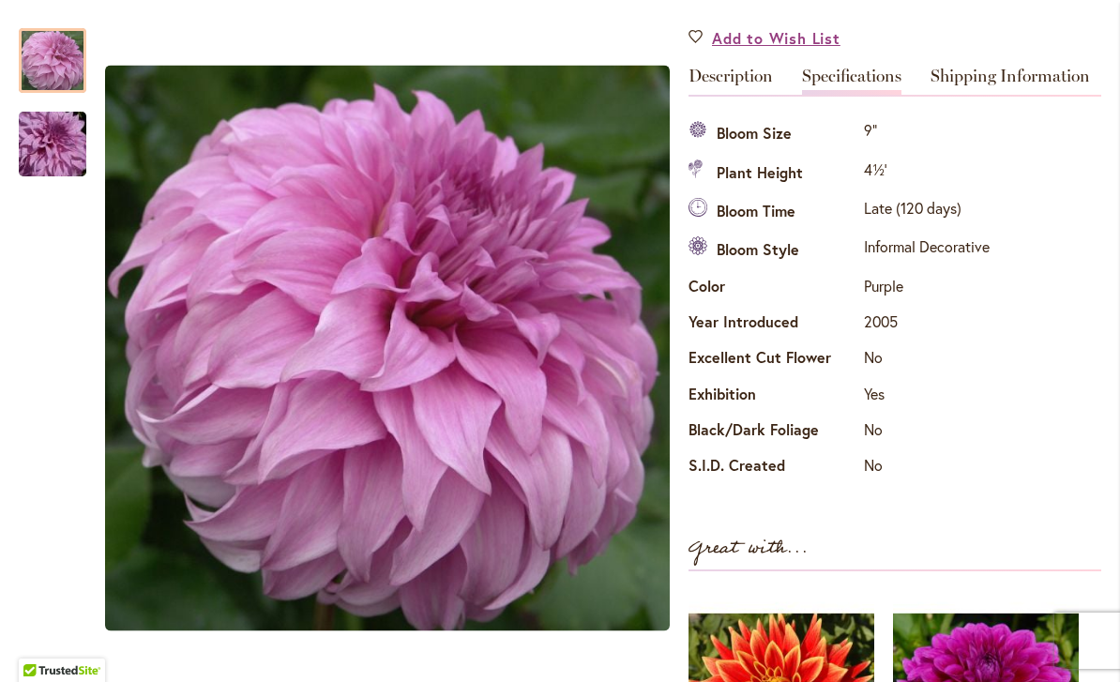
scroll to position [0, 0]
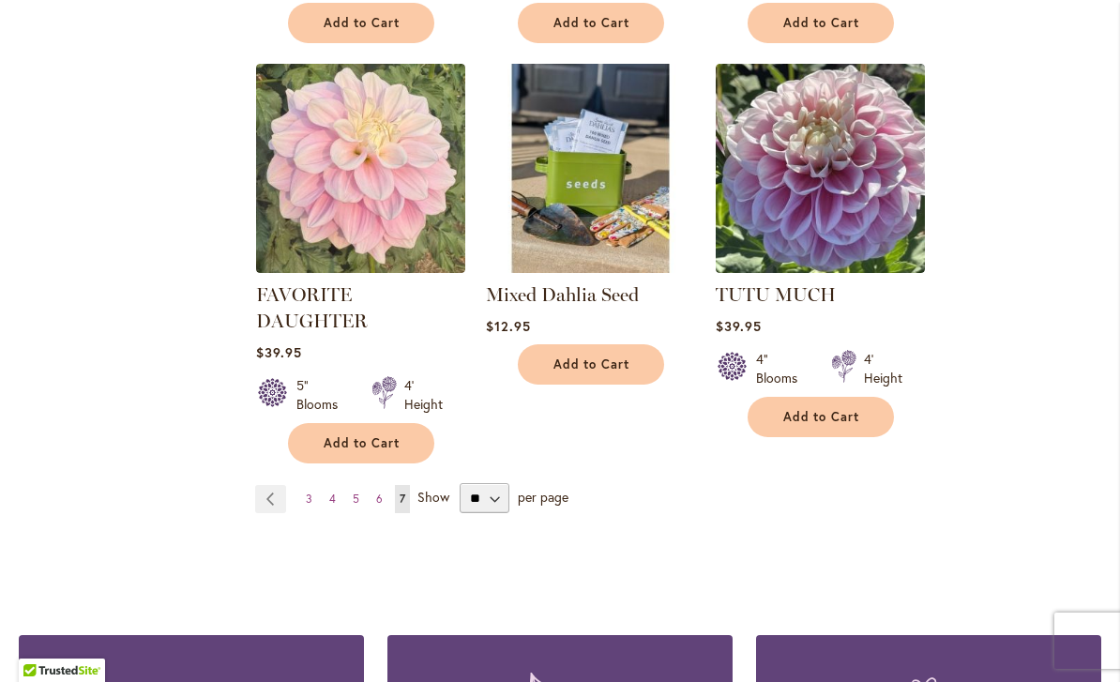
scroll to position [4771, 0]
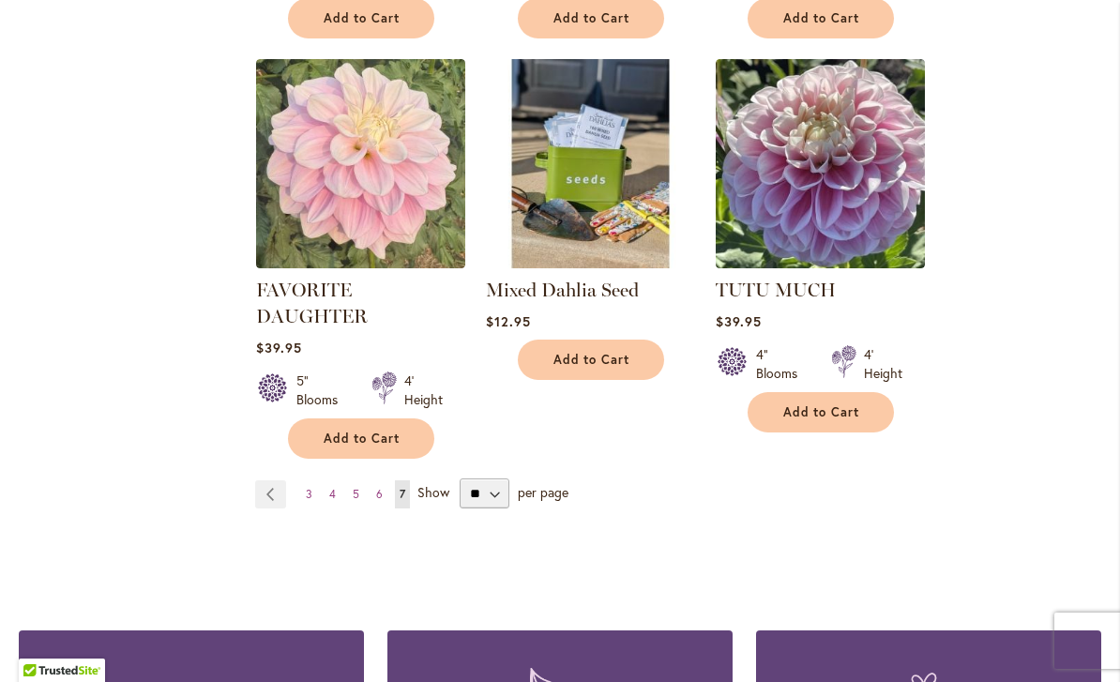
click at [361, 480] on link "Page 5" at bounding box center [356, 494] width 16 height 28
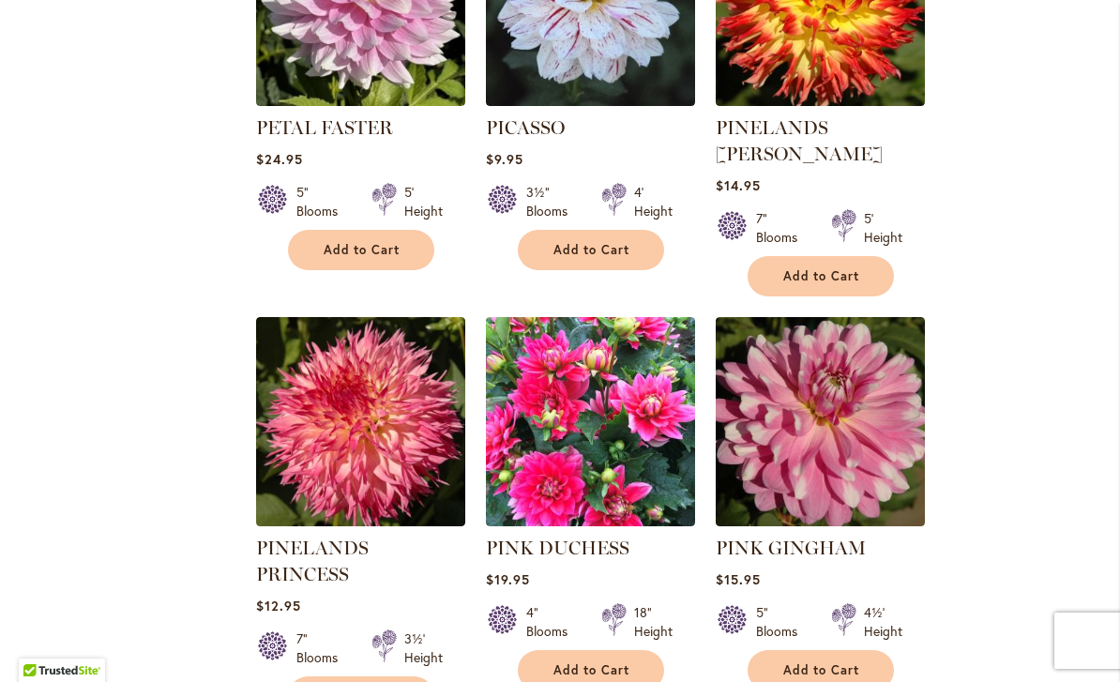
scroll to position [7842, 0]
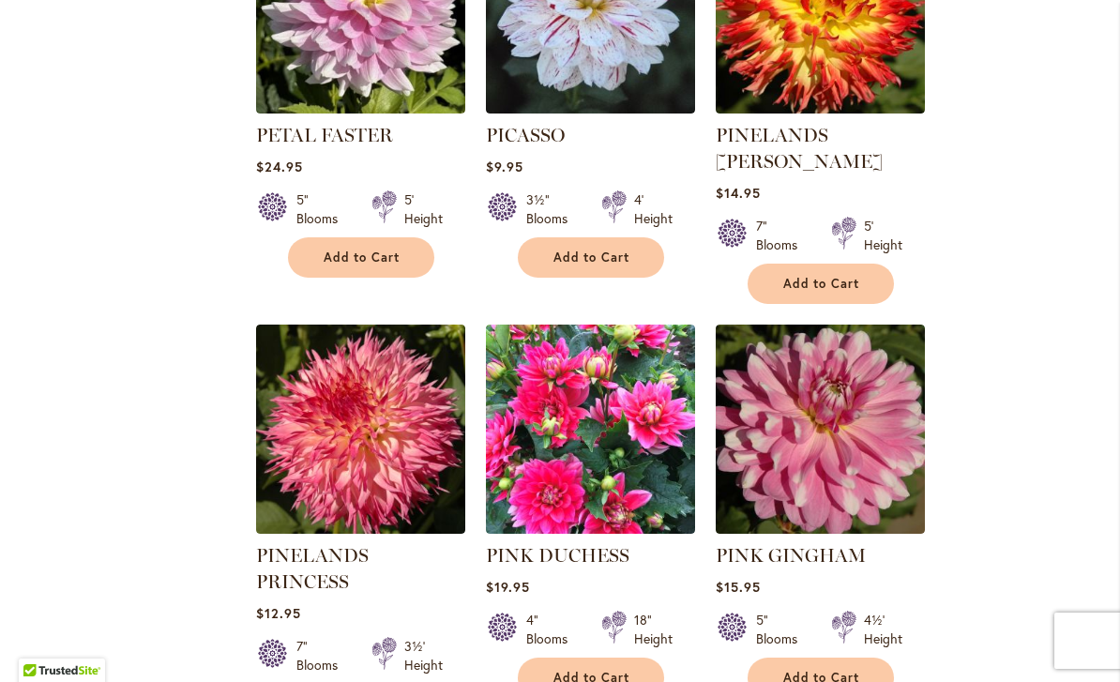
click at [379, 325] on img at bounding box center [360, 429] width 209 height 209
click at [385, 325] on img at bounding box center [360, 429] width 209 height 209
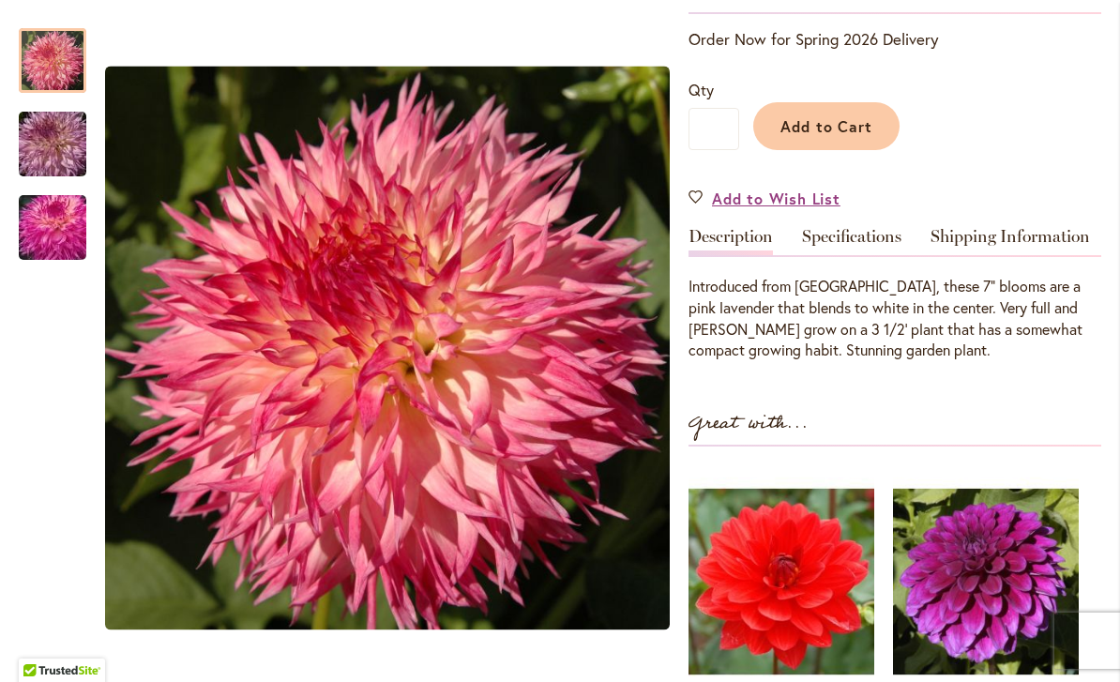
scroll to position [455, 0]
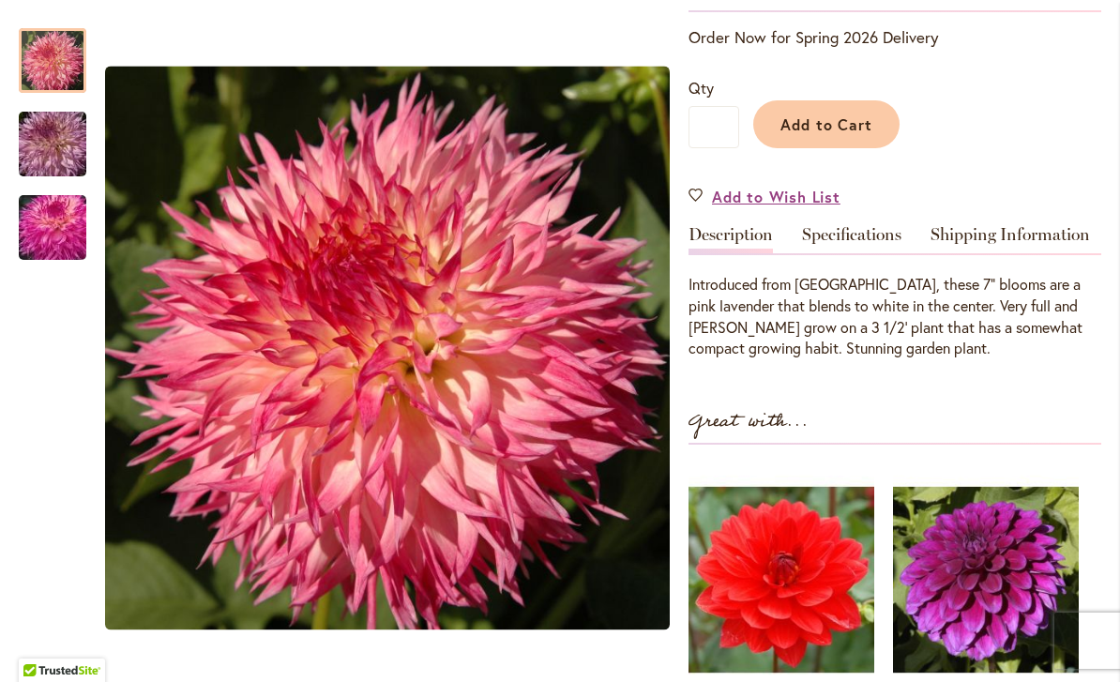
click at [872, 226] on link "Specifications" at bounding box center [851, 239] width 99 height 27
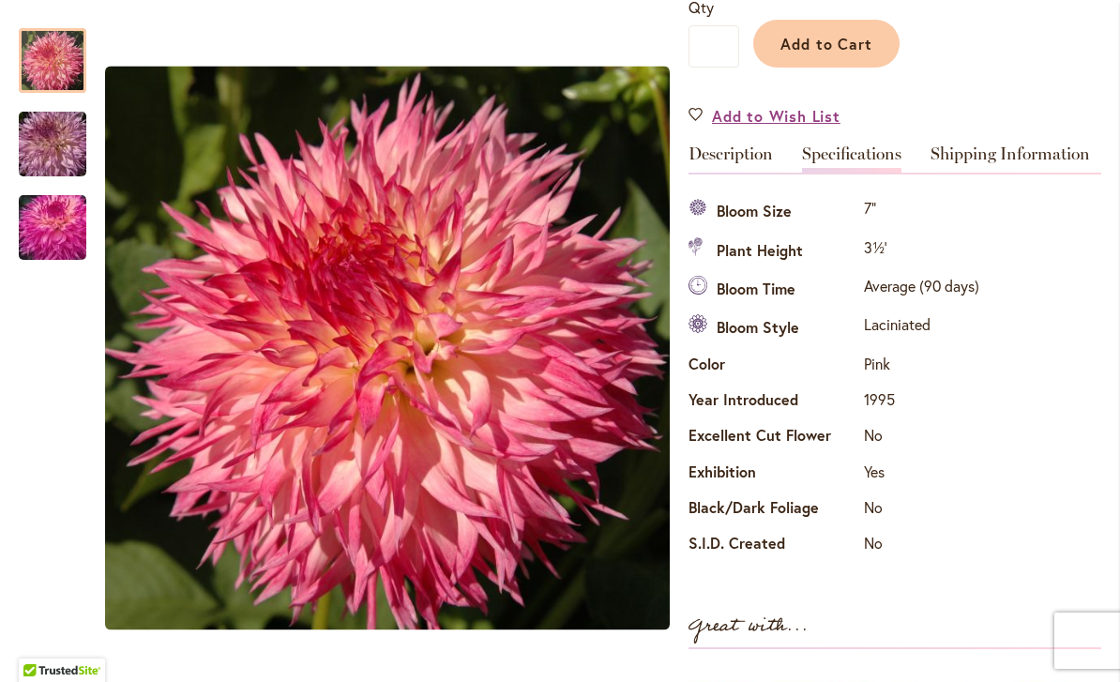
scroll to position [0, 0]
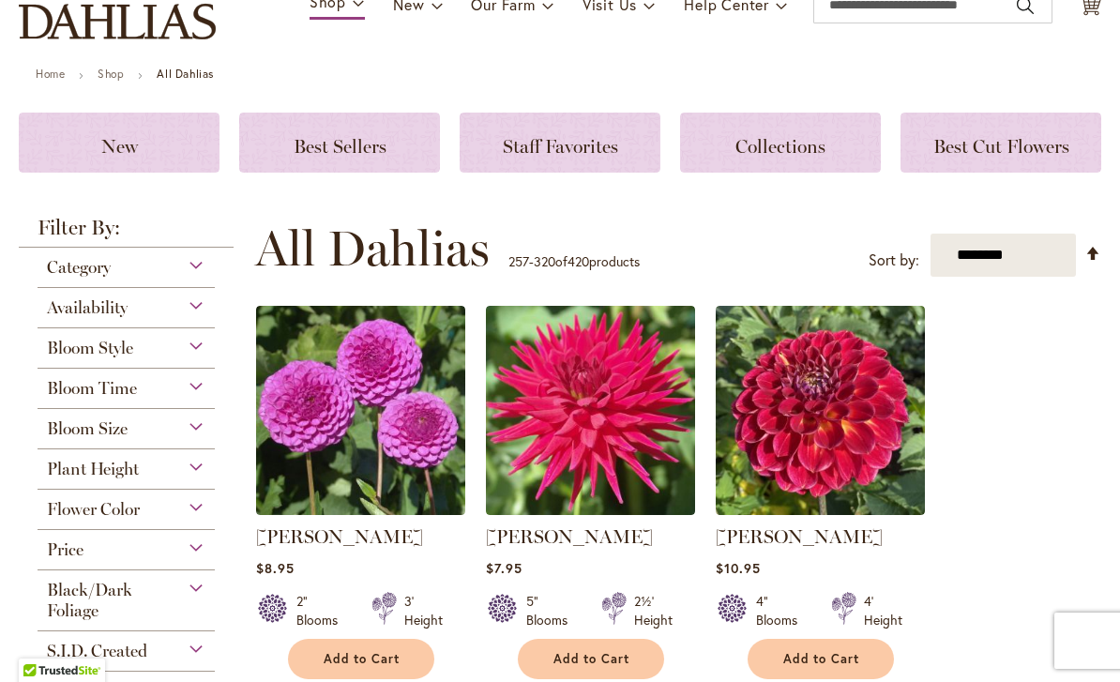
scroll to position [130, 0]
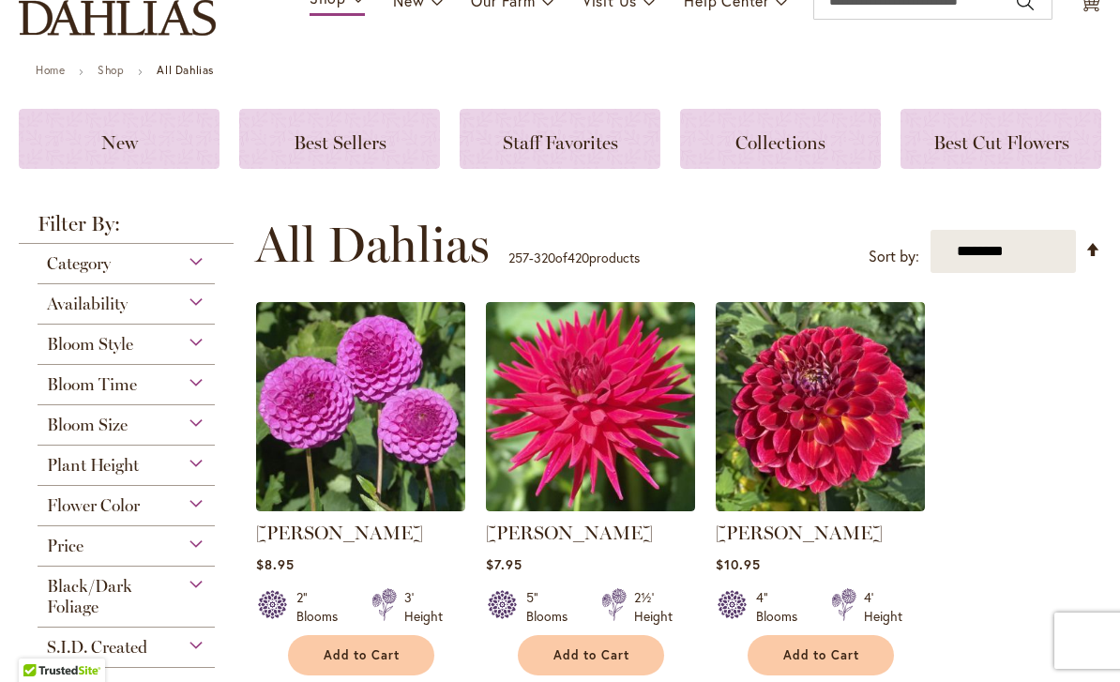
click at [203, 350] on div "Bloom Style" at bounding box center [126, 340] width 177 height 30
click at [195, 347] on div "Bloom Style" at bounding box center [126, 340] width 177 height 30
click at [201, 344] on div "Bloom Style" at bounding box center [126, 340] width 177 height 30
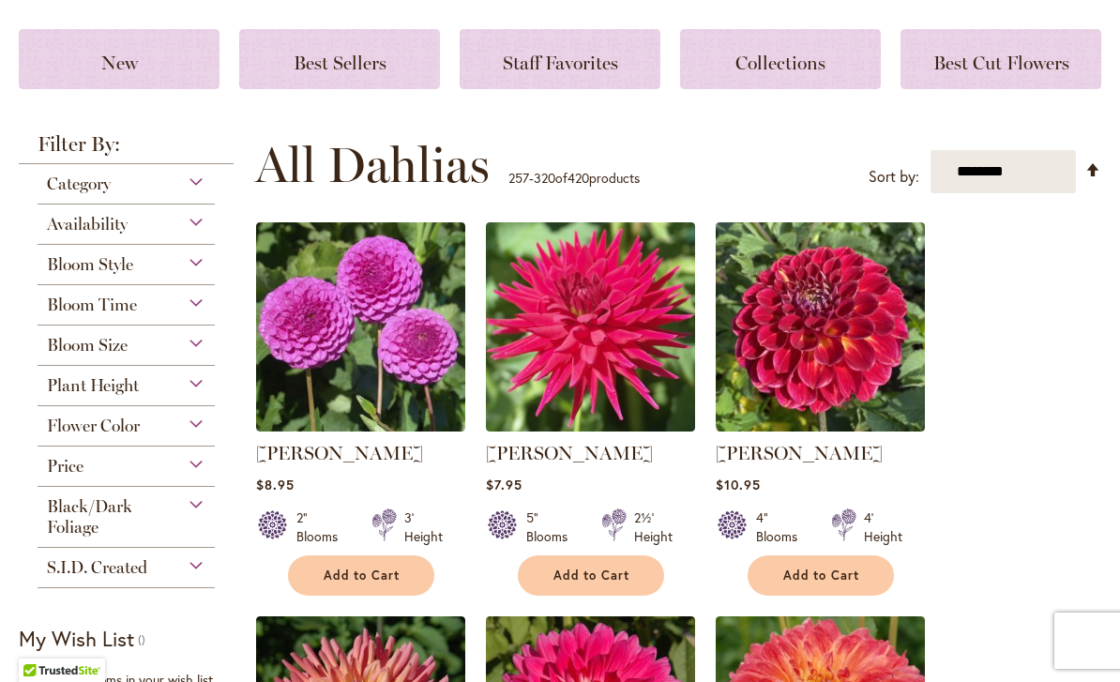
scroll to position [177, 0]
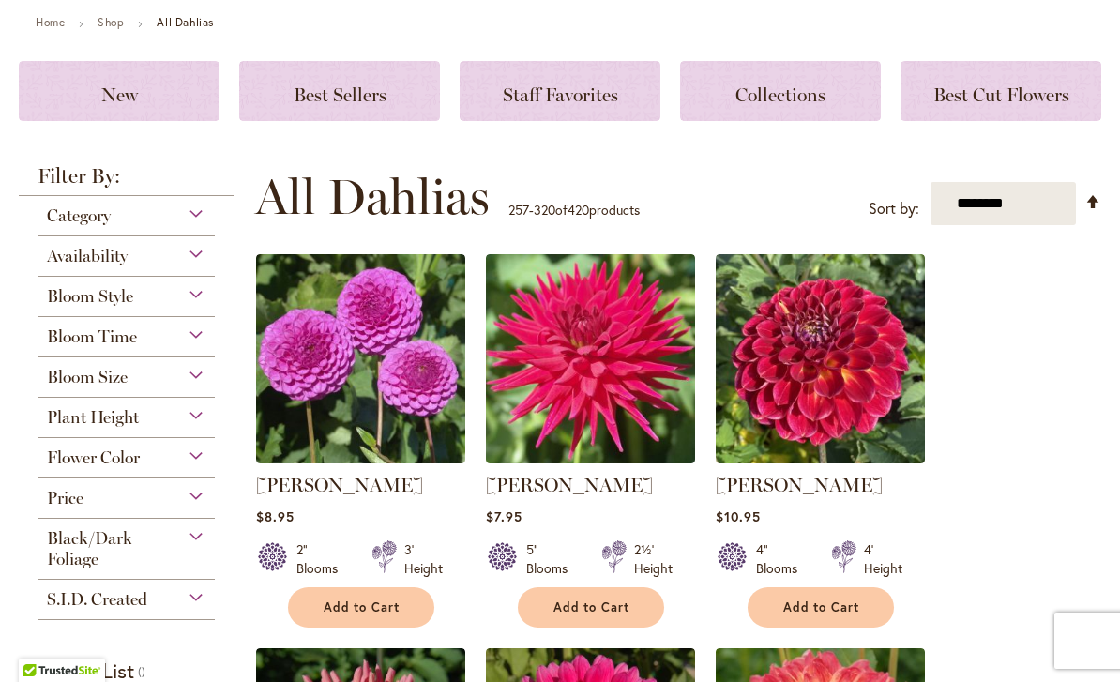
click at [197, 221] on div "Category" at bounding box center [126, 211] width 177 height 30
click at [189, 225] on div "Category" at bounding box center [126, 211] width 177 height 30
click at [200, 218] on div "Category" at bounding box center [126, 211] width 177 height 30
click at [199, 307] on div "Bloom Style" at bounding box center [126, 292] width 177 height 30
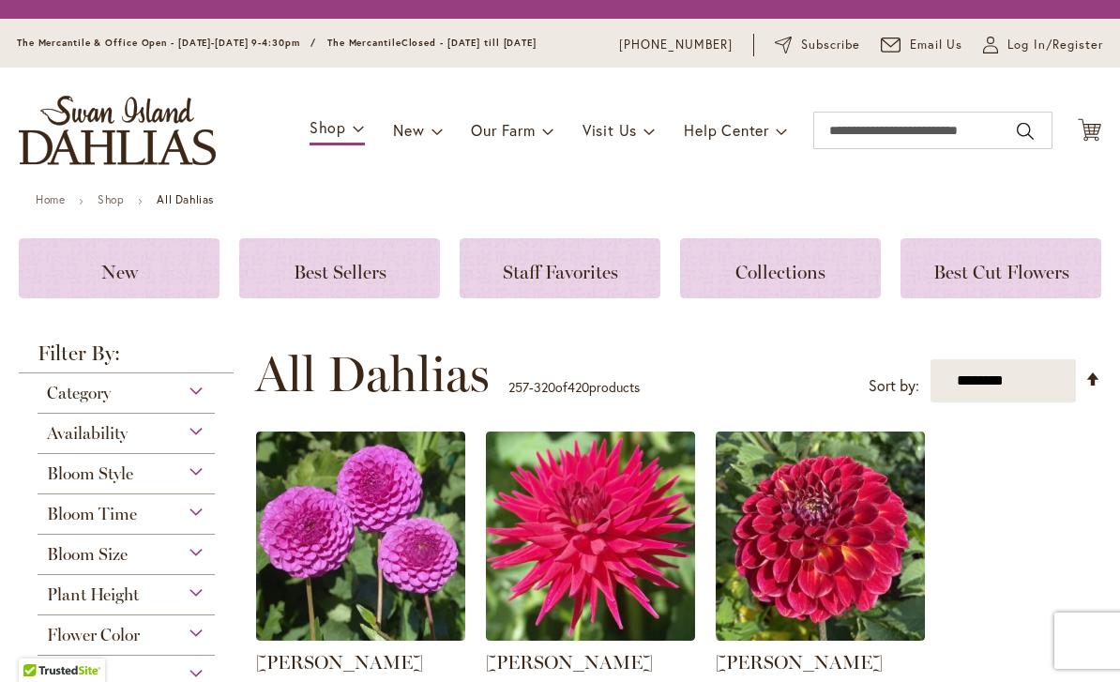
scroll to position [0, 0]
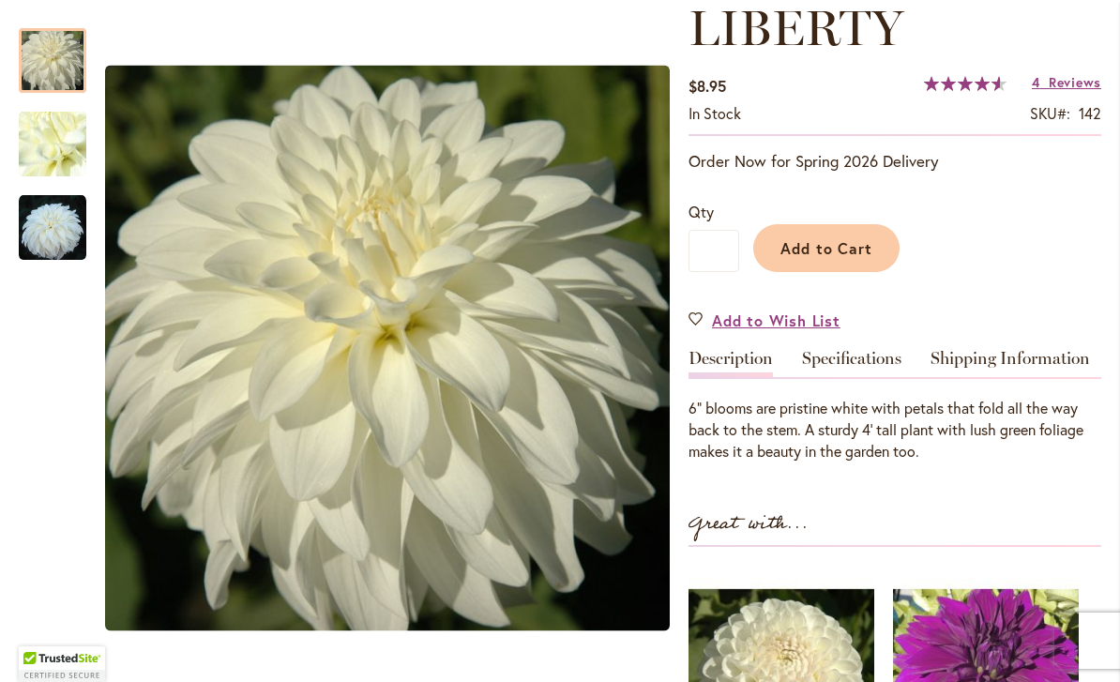
scroll to position [375, 0]
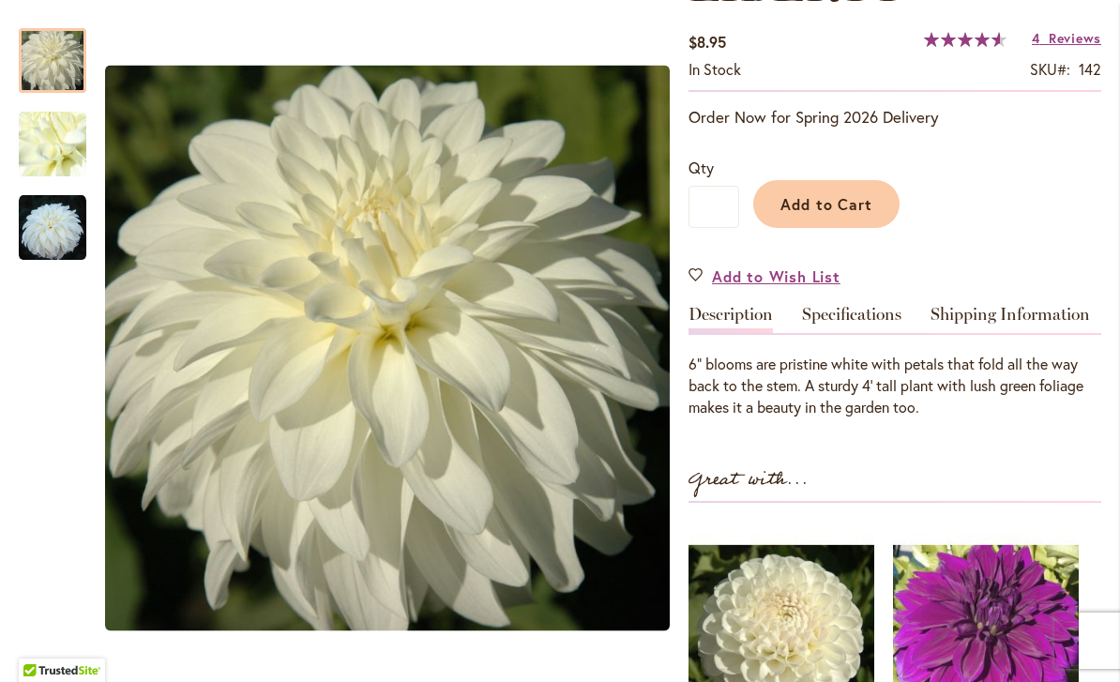
click at [847, 306] on link "Specifications" at bounding box center [851, 319] width 99 height 27
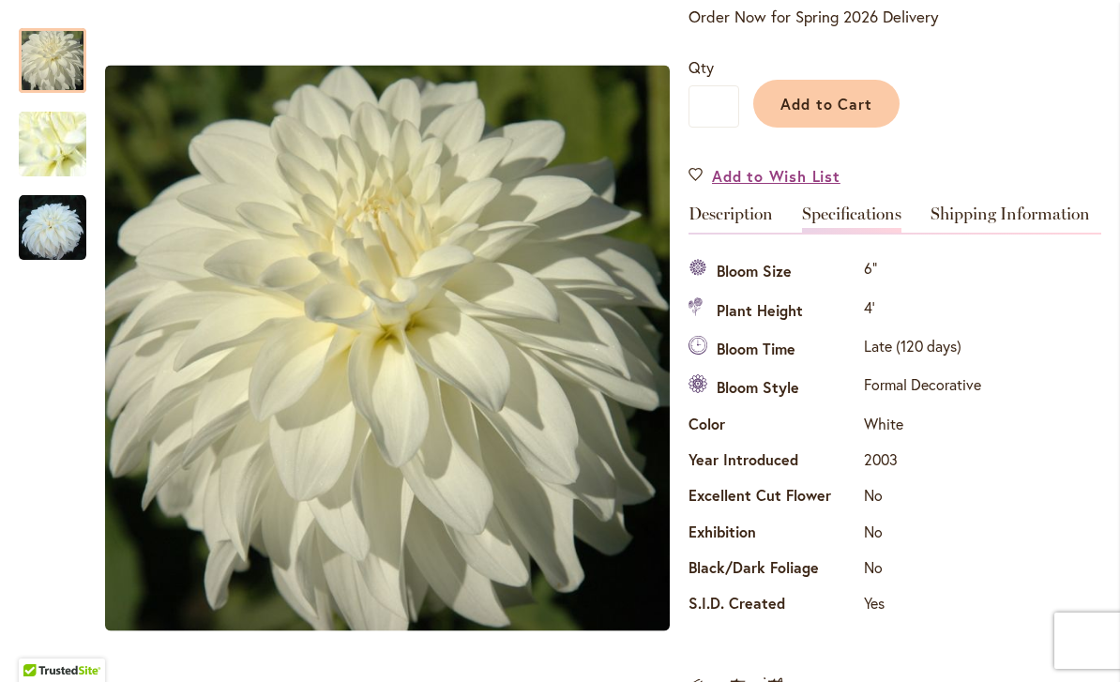
scroll to position [0, 0]
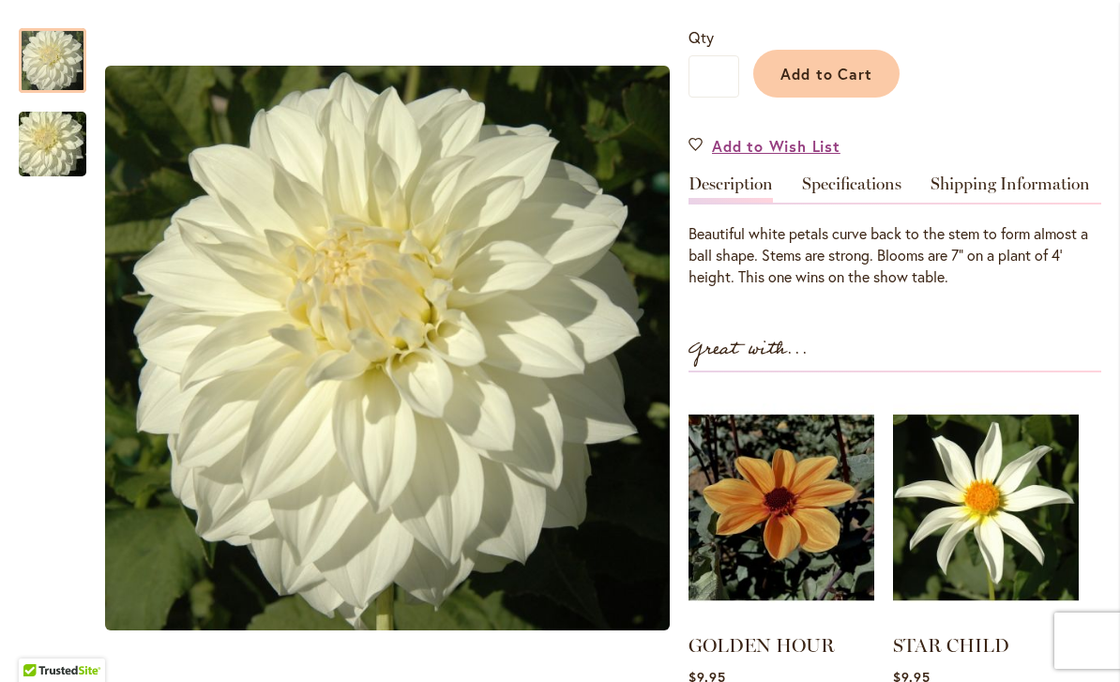
scroll to position [522, 0]
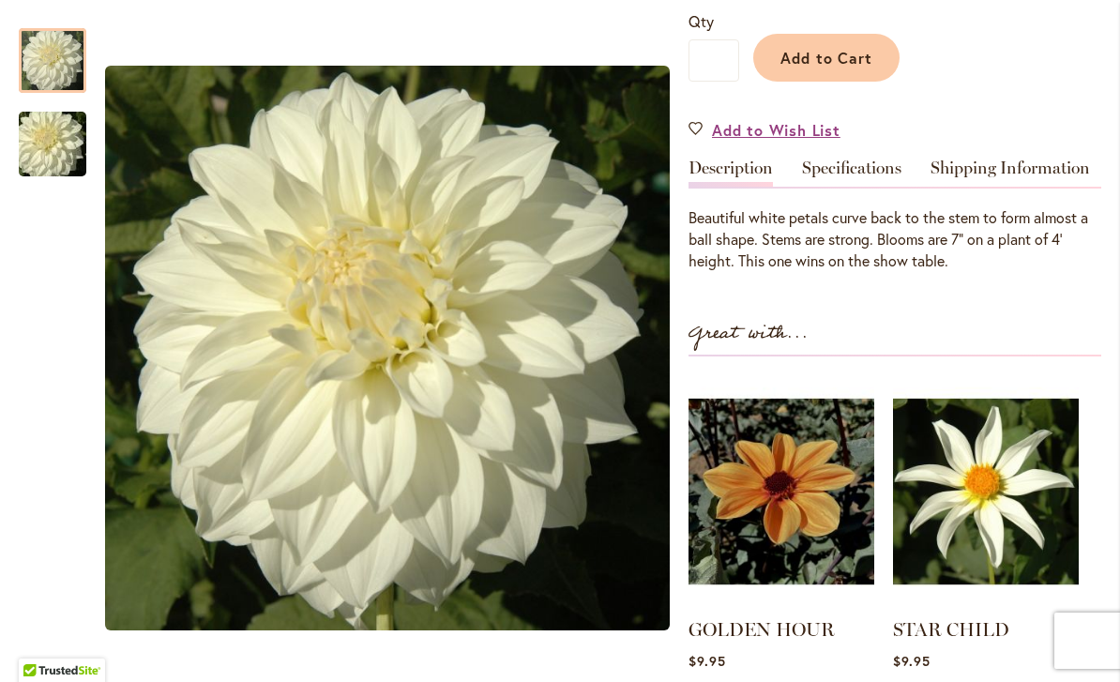
click at [868, 171] on link "Specifications" at bounding box center [851, 173] width 99 height 27
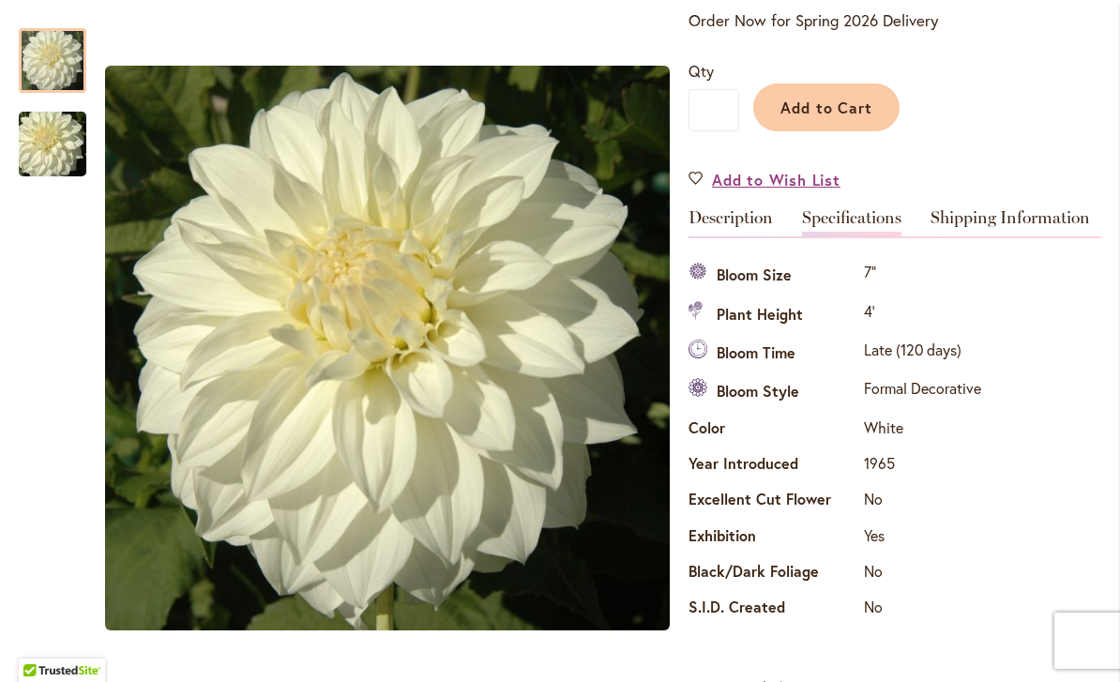
scroll to position [0, 0]
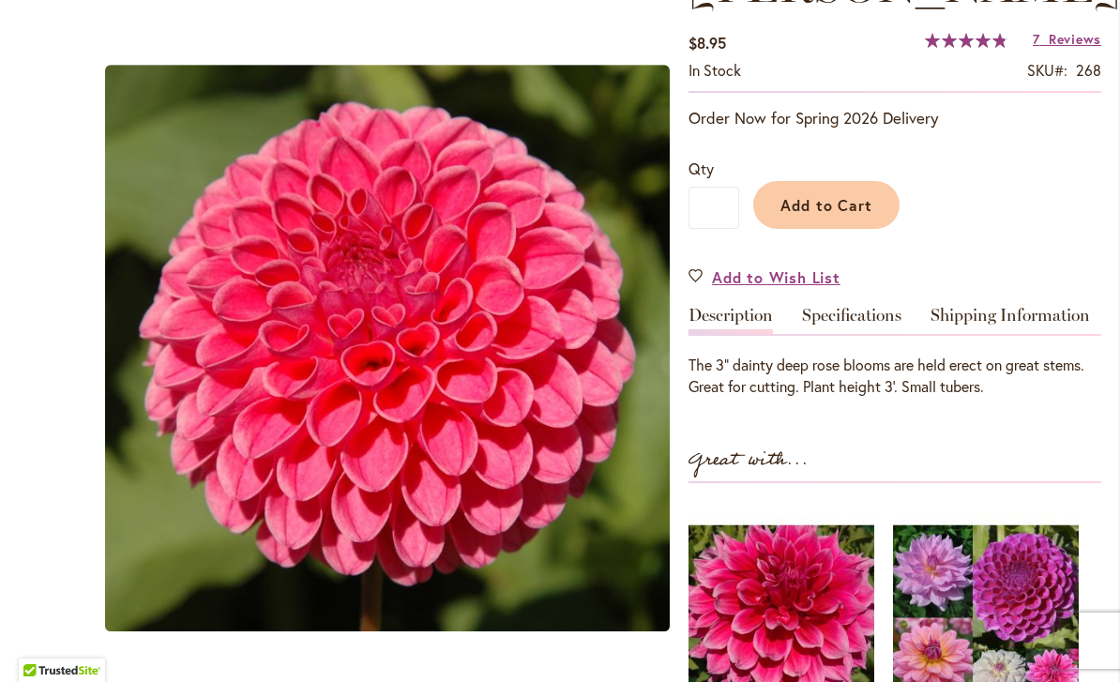
scroll to position [339, 0]
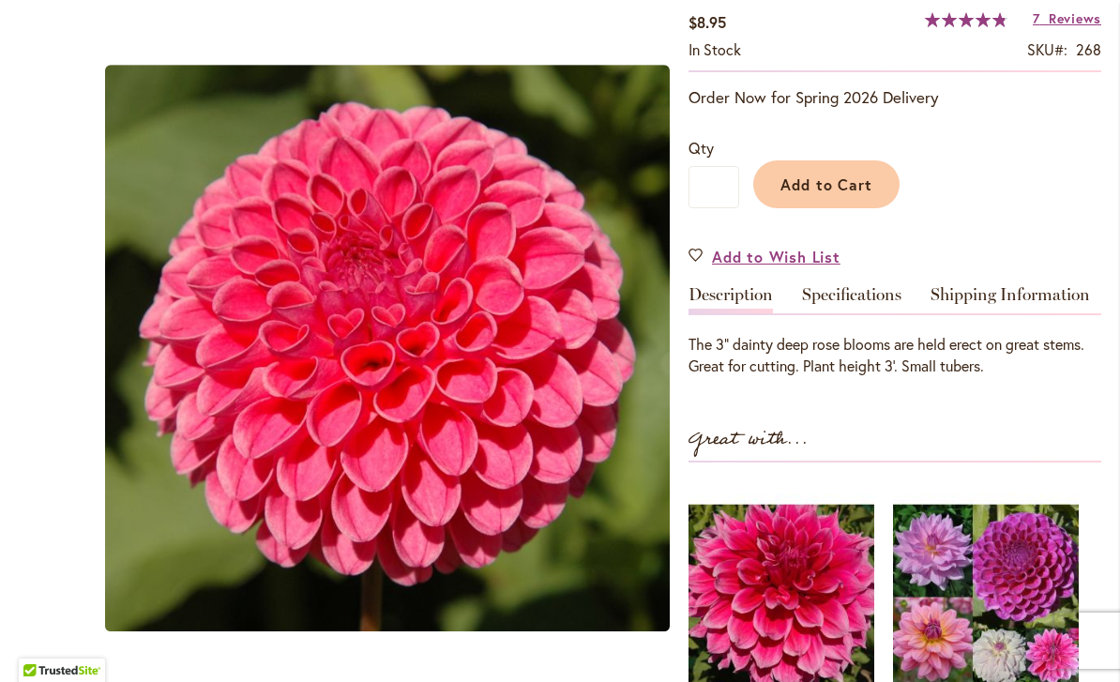
click at [841, 302] on link "Specifications" at bounding box center [851, 299] width 99 height 27
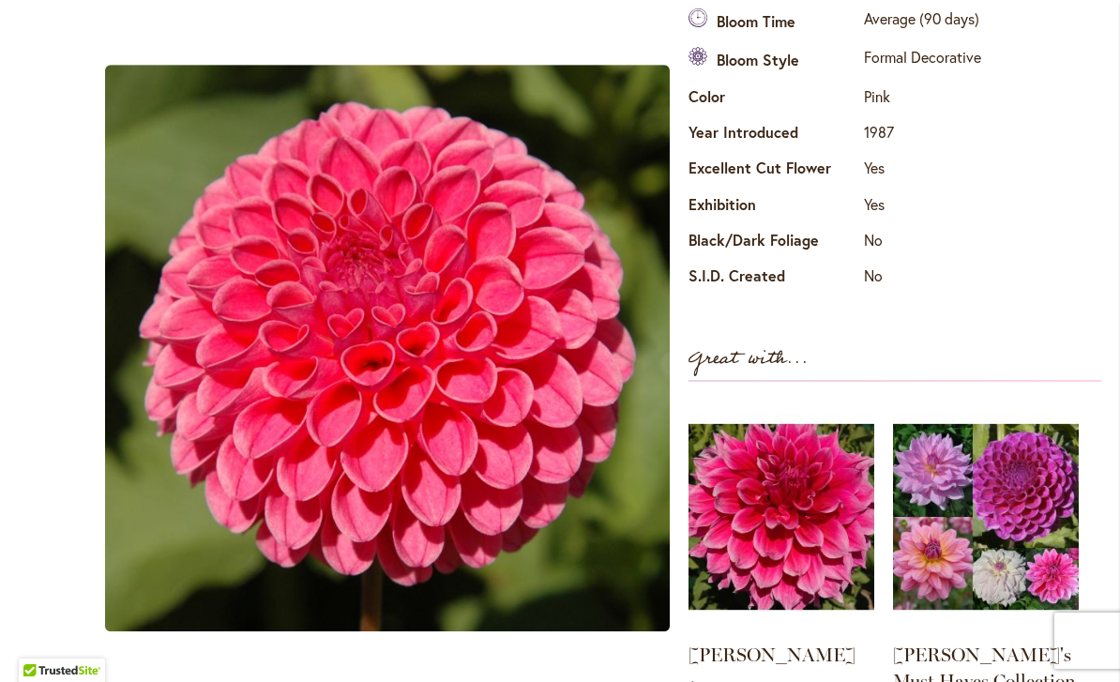
scroll to position [0, 0]
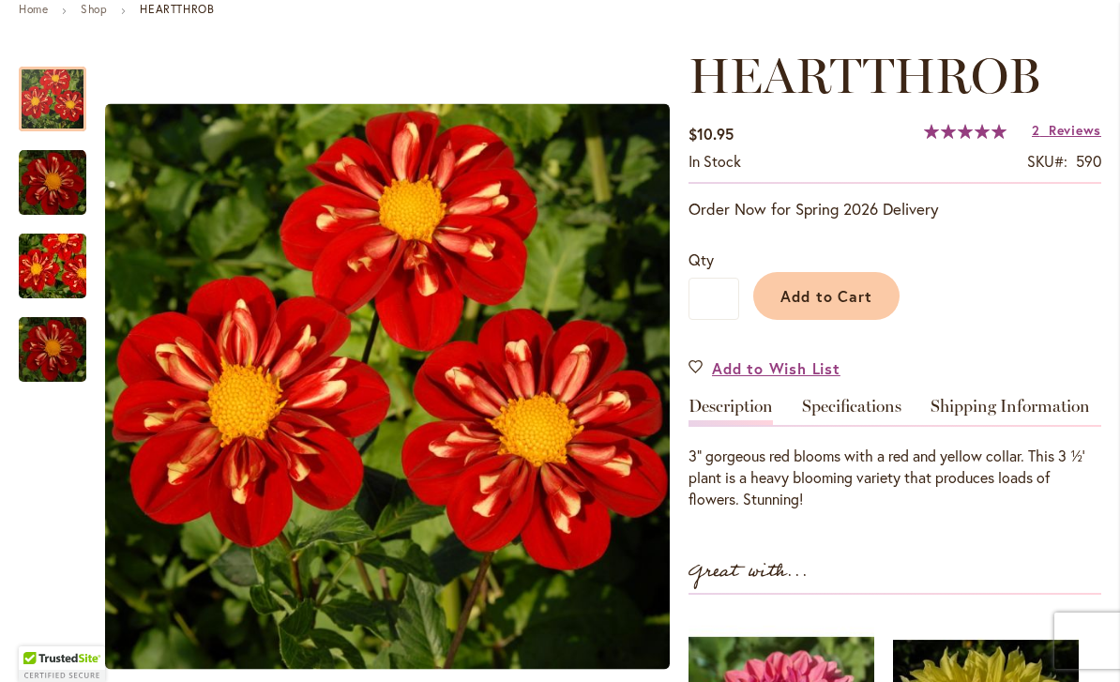
scroll to position [299, 0]
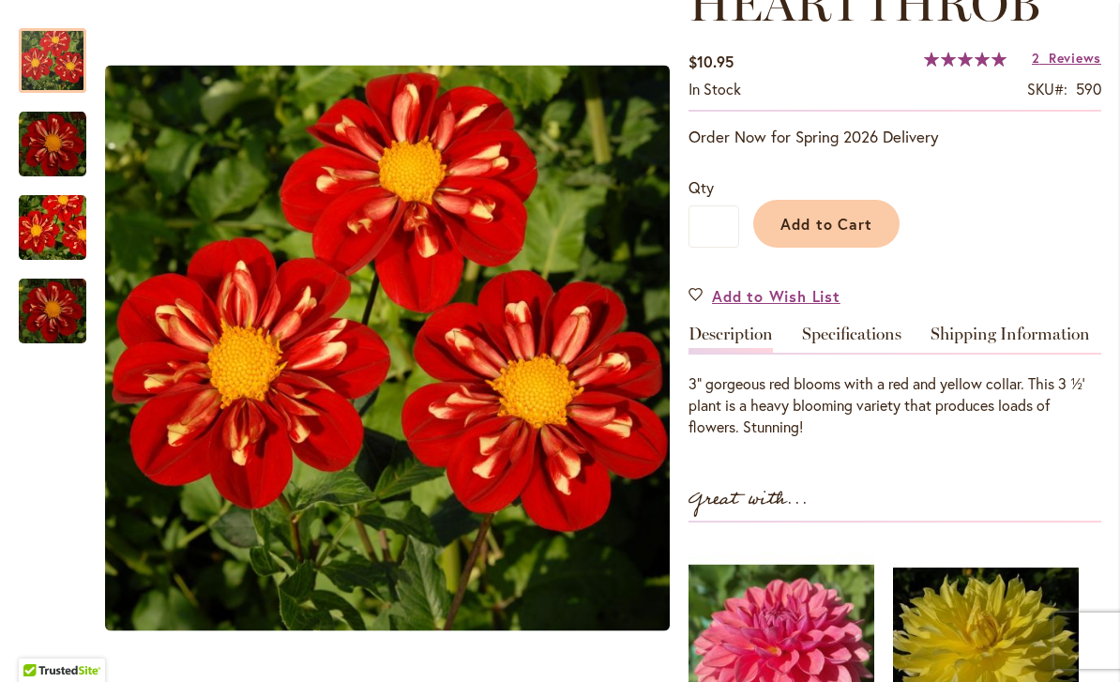
click at [858, 331] on link "Specifications" at bounding box center [851, 339] width 99 height 27
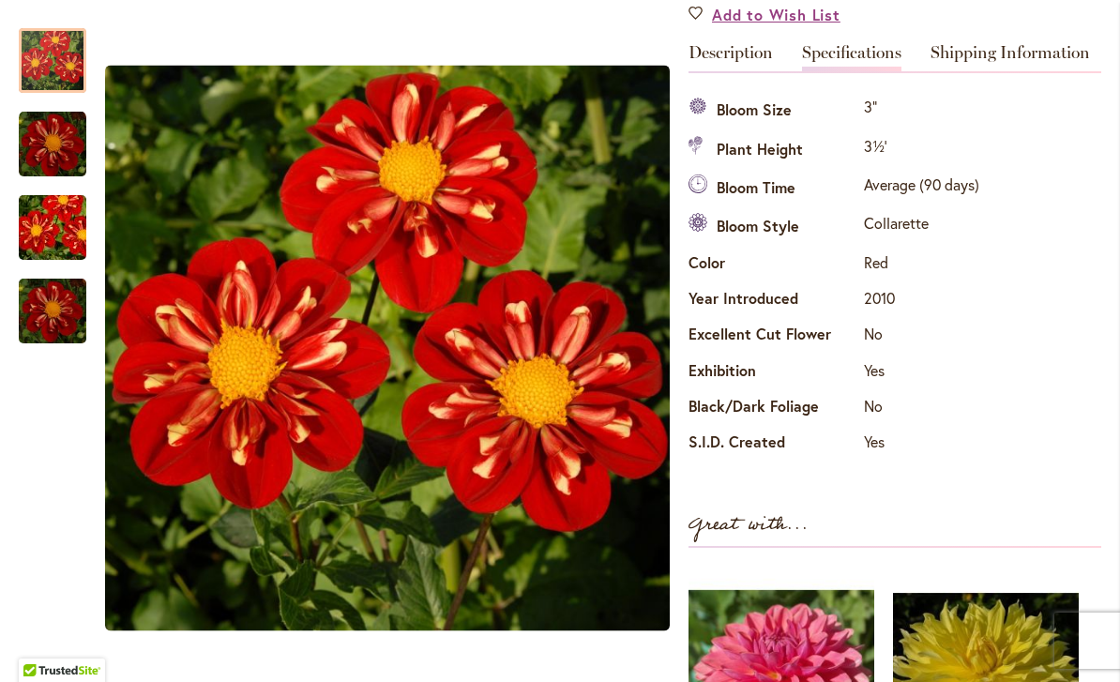
scroll to position [0, 0]
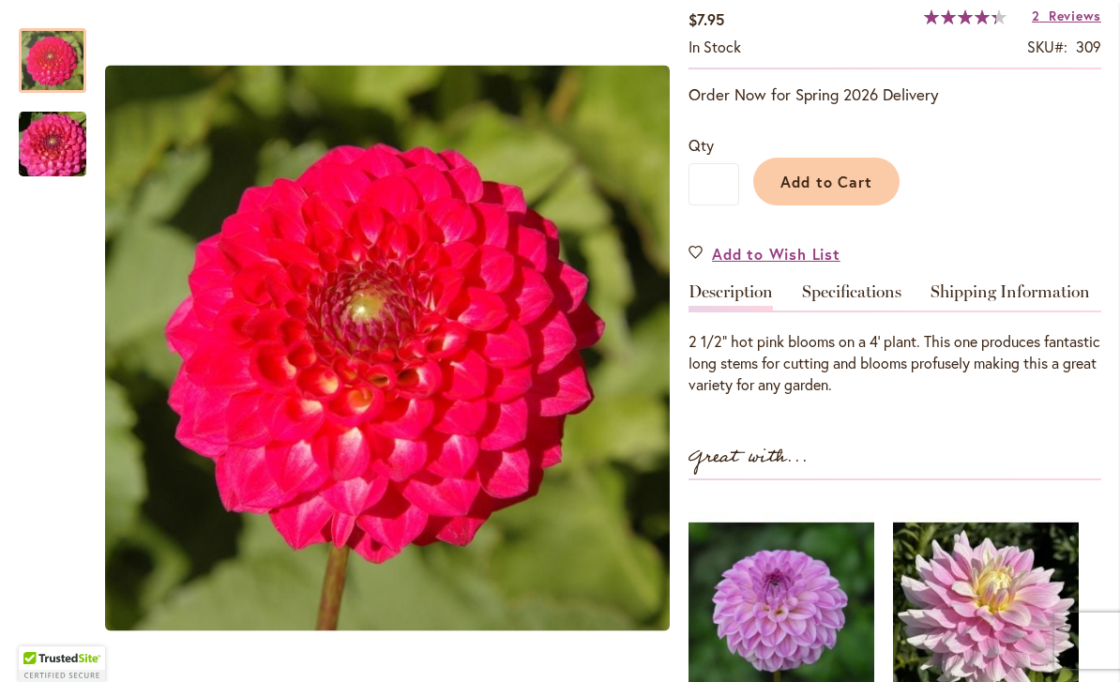
click at [844, 284] on link "Specifications" at bounding box center [851, 296] width 99 height 27
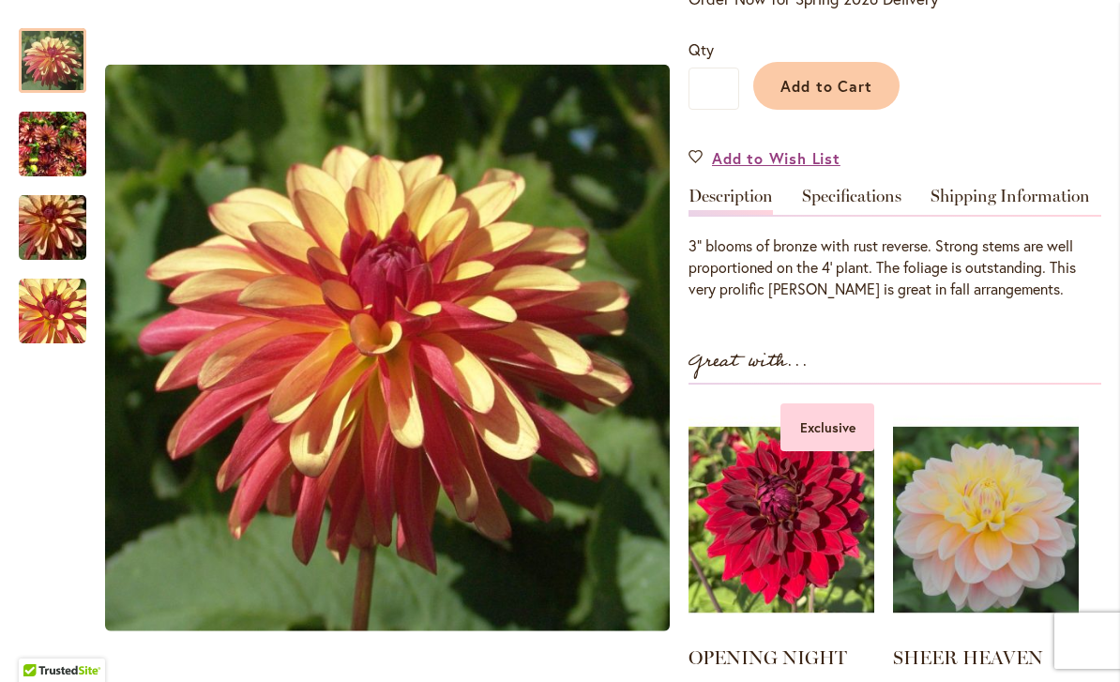
scroll to position [450, 0]
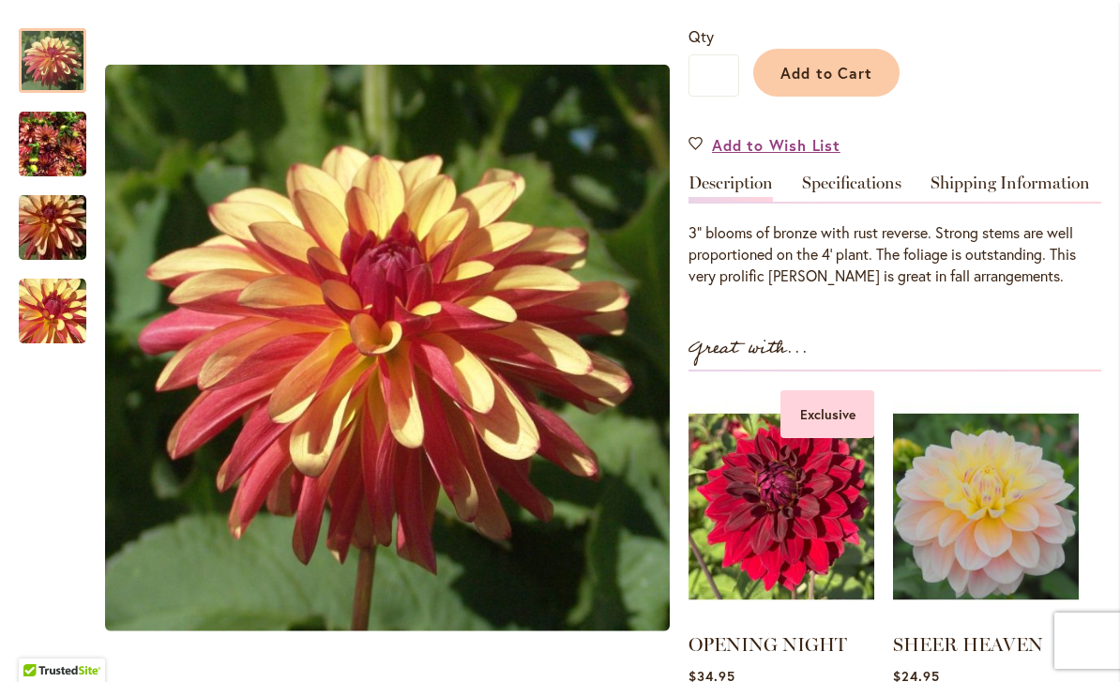
click at [853, 198] on link "Specifications" at bounding box center [851, 188] width 99 height 27
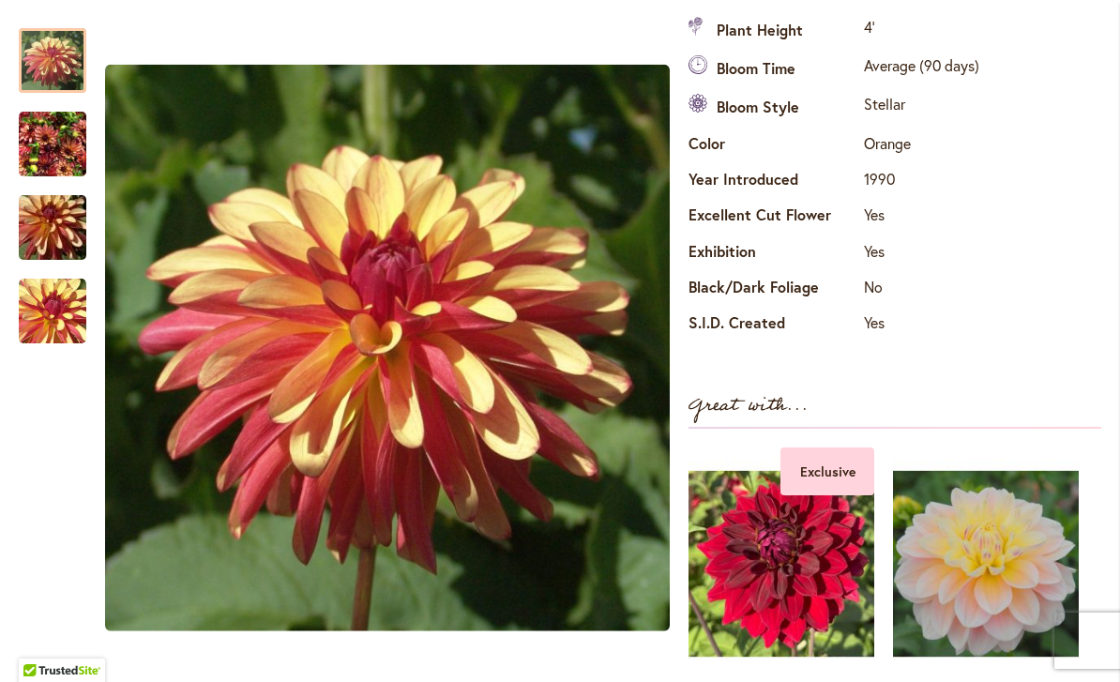
scroll to position [0, 0]
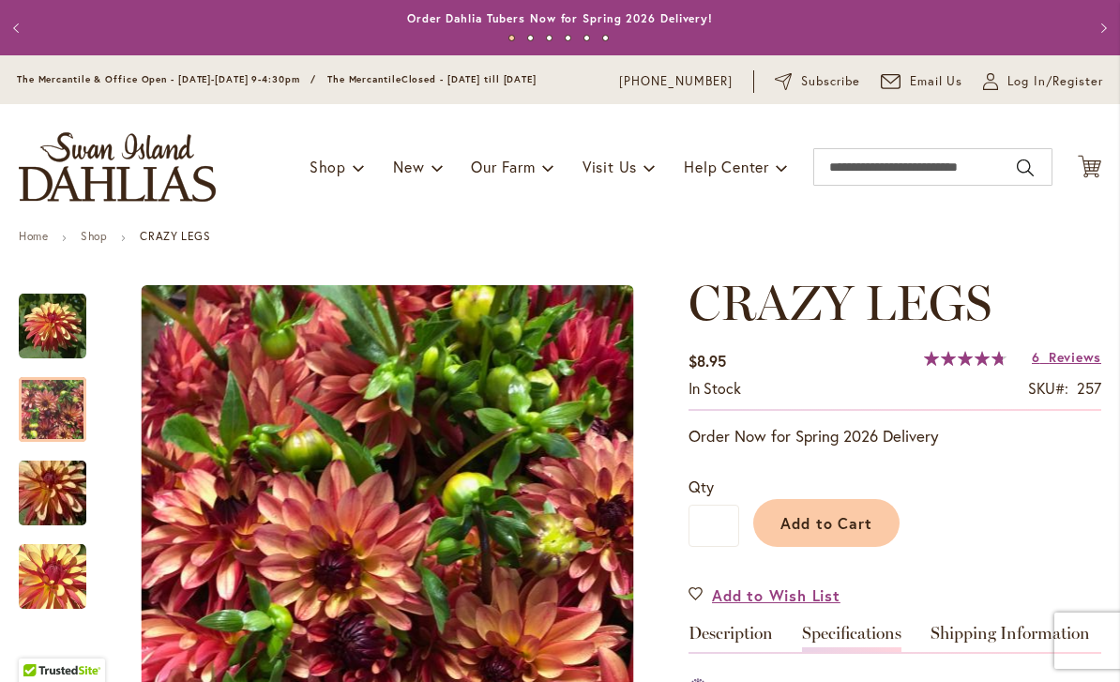
click at [61, 418] on img "CRAZY LEGS" at bounding box center [53, 410] width 68 height 90
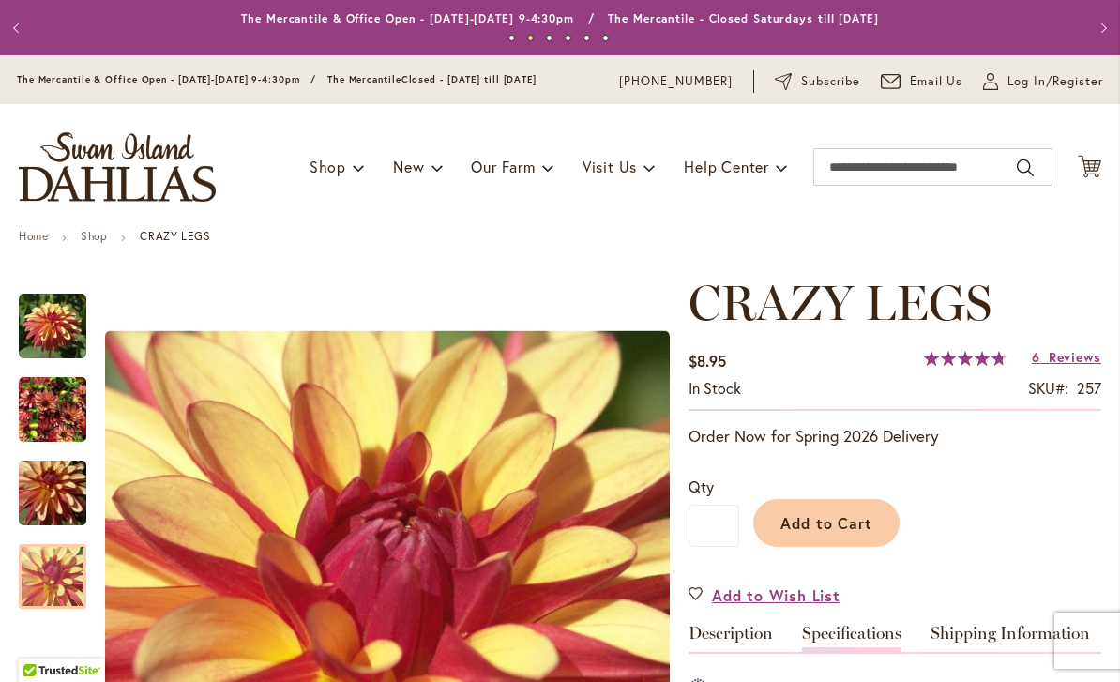
click at [64, 587] on img "CRAZY LEGS" at bounding box center [53, 577] width 68 height 68
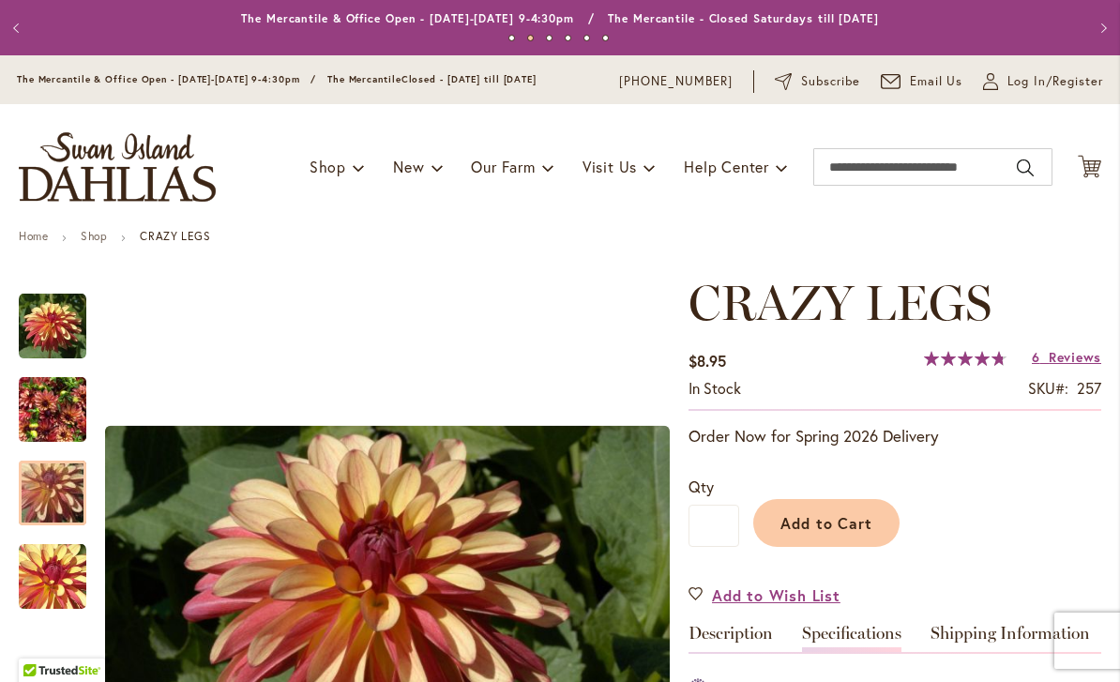
click at [44, 497] on img "CRAZY LEGS" at bounding box center [52, 494] width 135 height 90
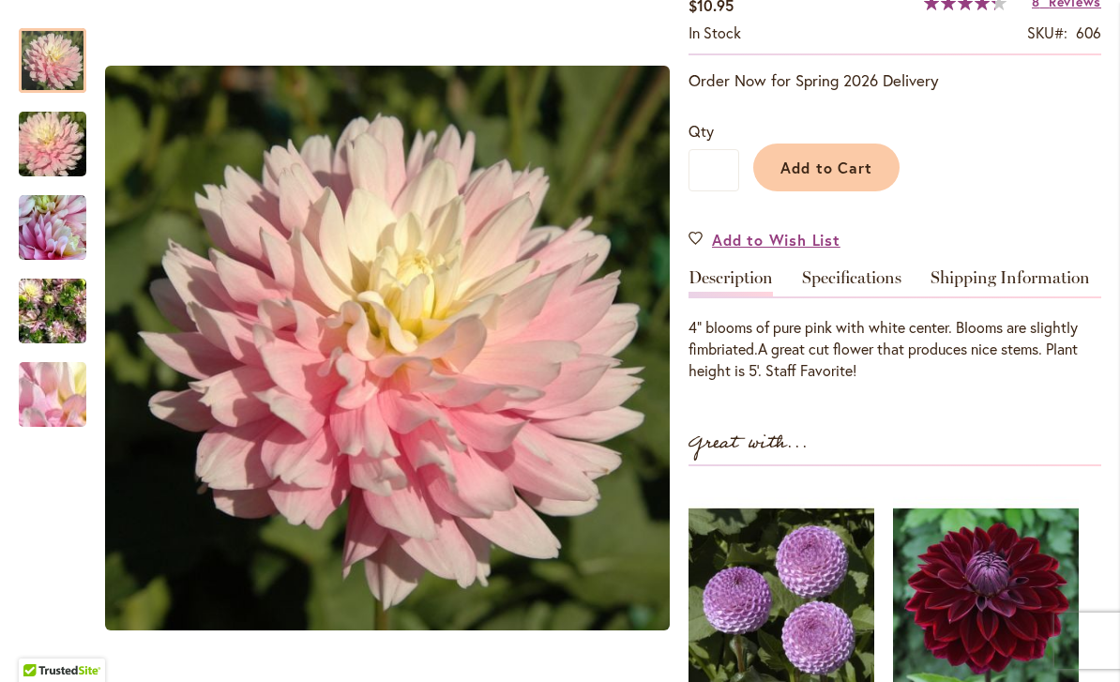
scroll to position [536, 0]
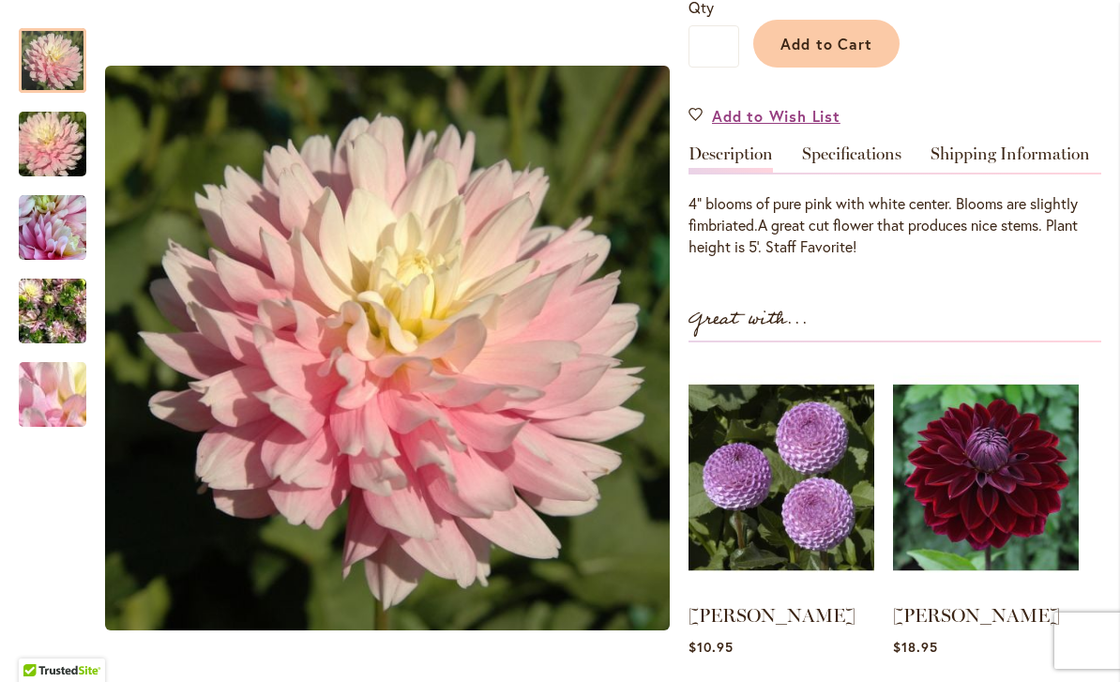
click at [867, 151] on link "Specifications" at bounding box center [851, 158] width 99 height 27
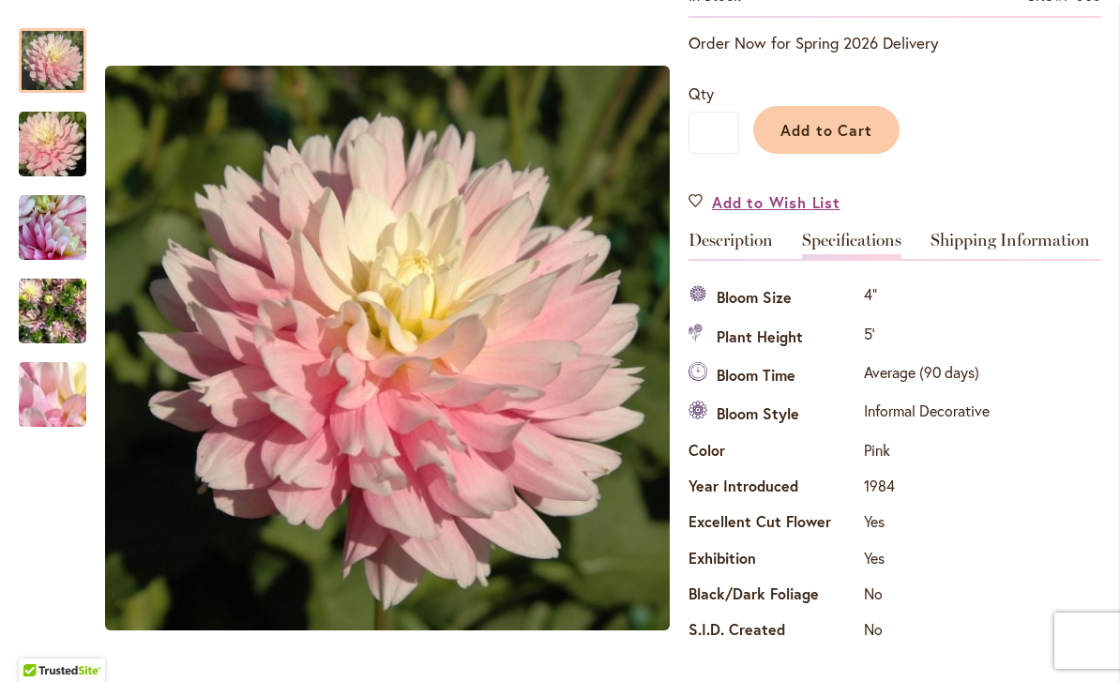
scroll to position [0, 0]
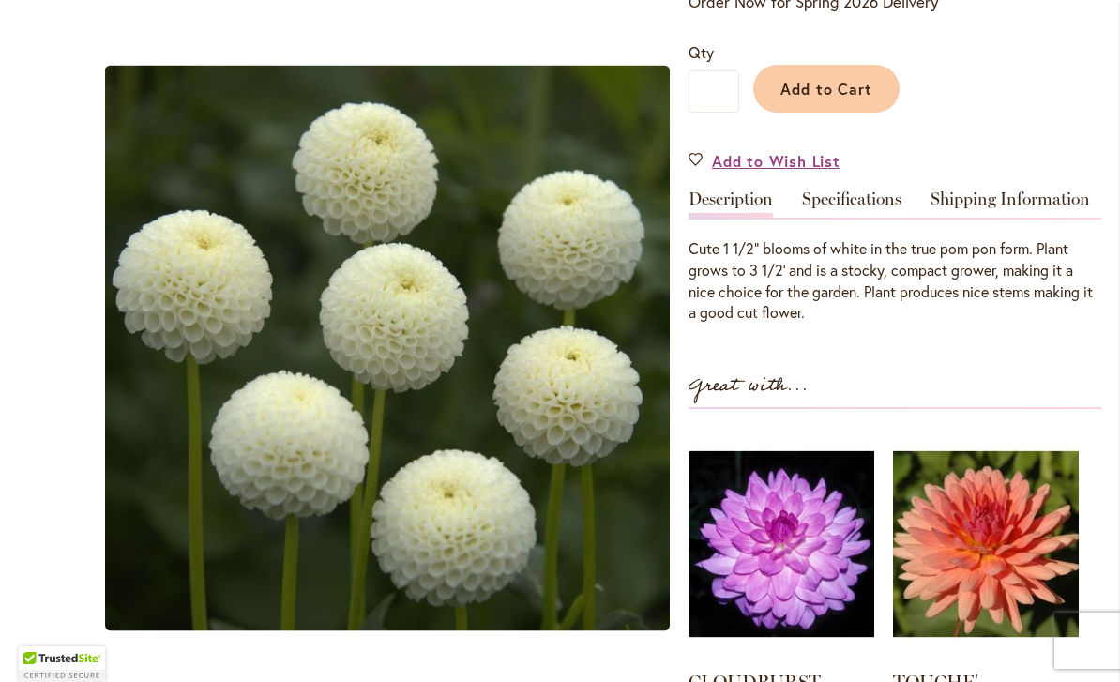
scroll to position [456, 0]
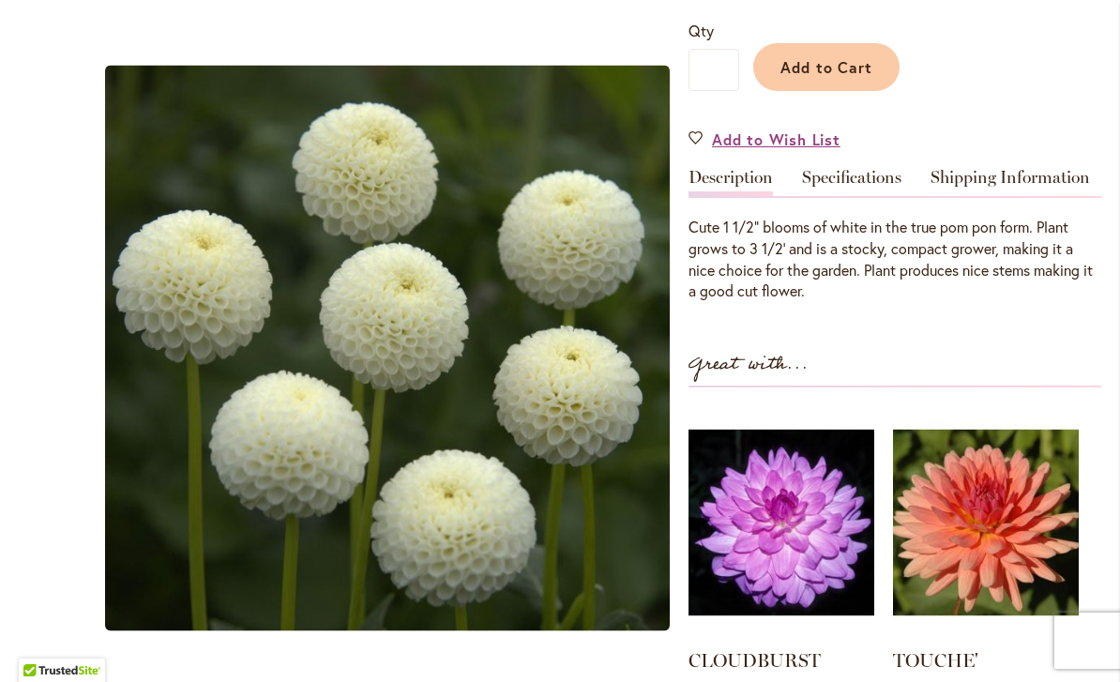
click at [859, 178] on link "Specifications" at bounding box center [851, 182] width 99 height 27
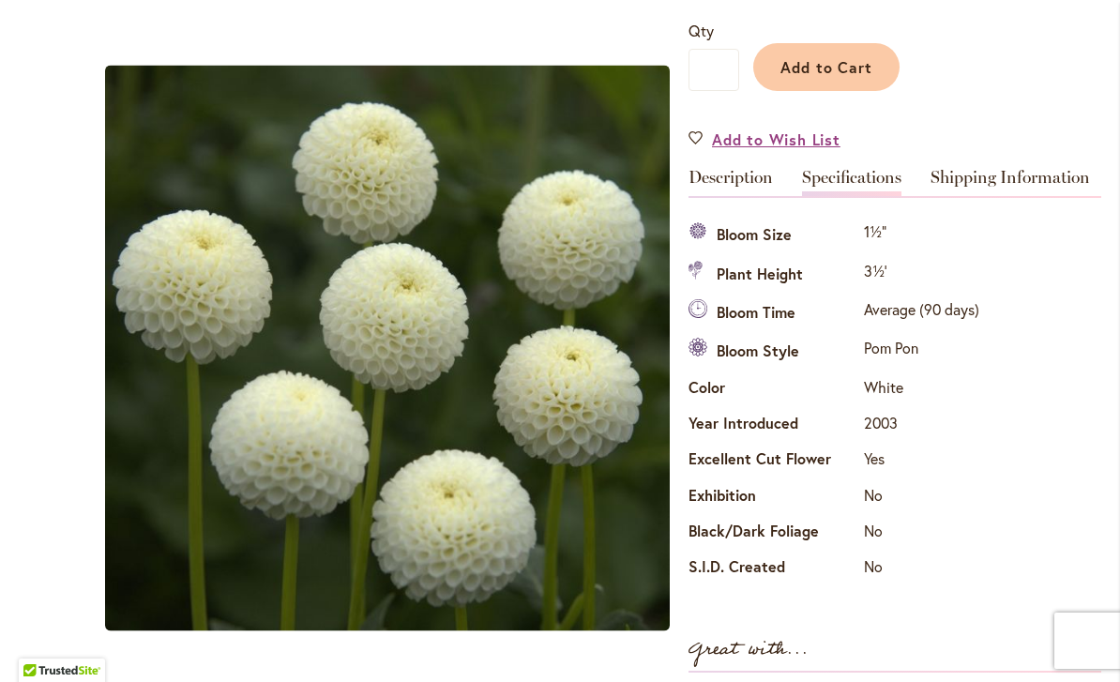
scroll to position [0, 0]
